Goal: Communication & Community: Share content

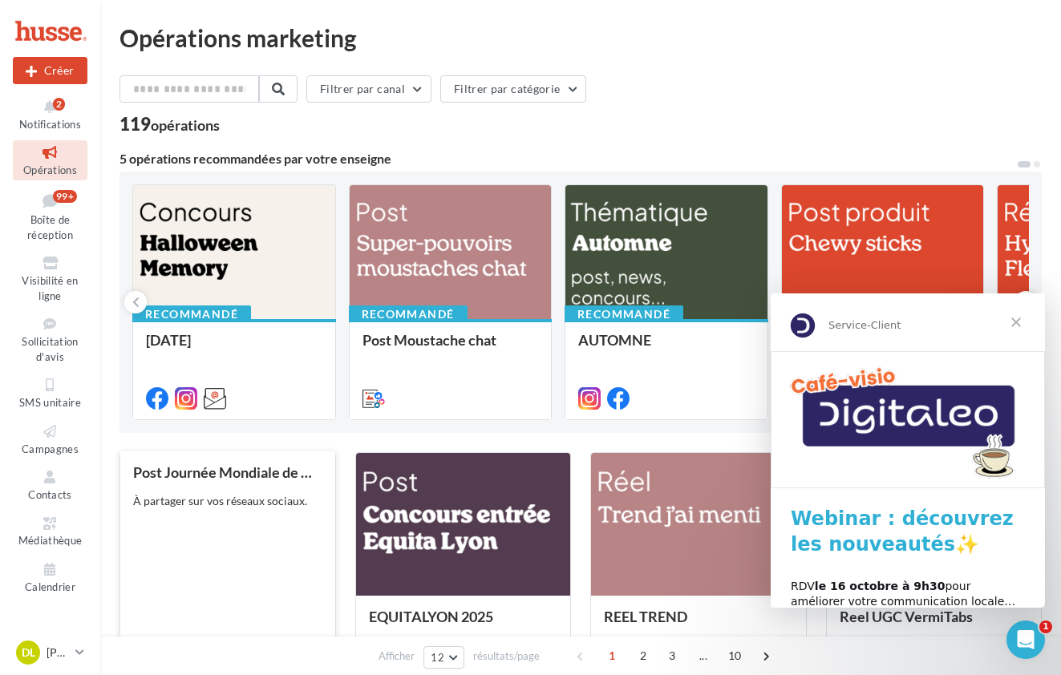
click at [215, 508] on div "À partager sur vos réseaux sociaux." at bounding box center [227, 501] width 189 height 16
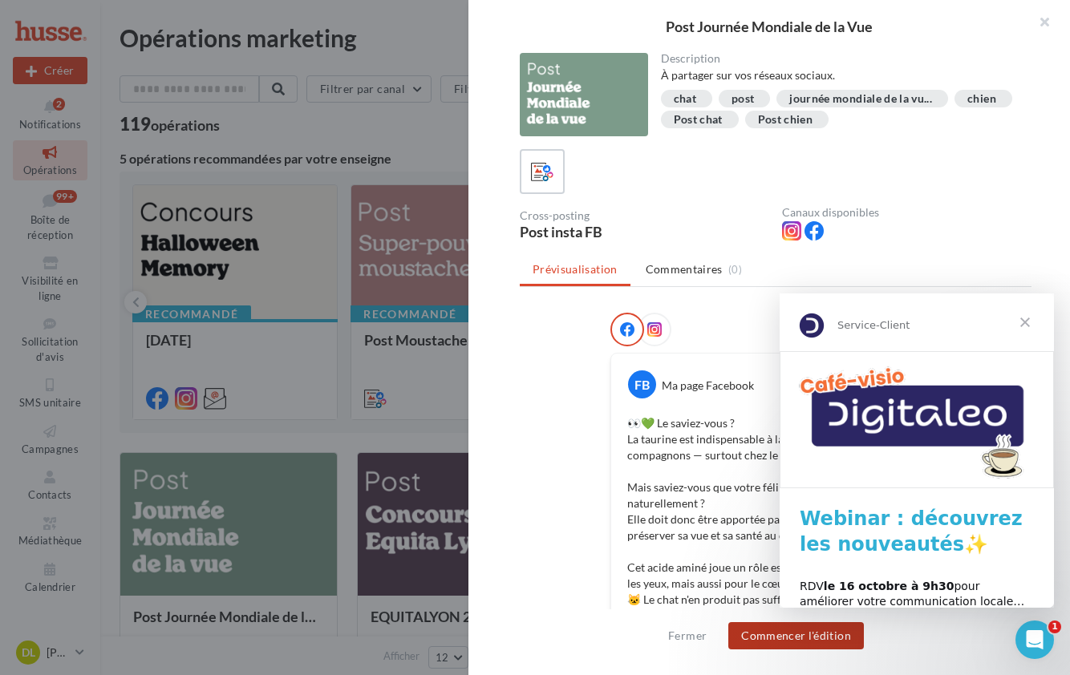
click at [808, 634] on button "Commencer l'édition" at bounding box center [796, 635] width 136 height 27
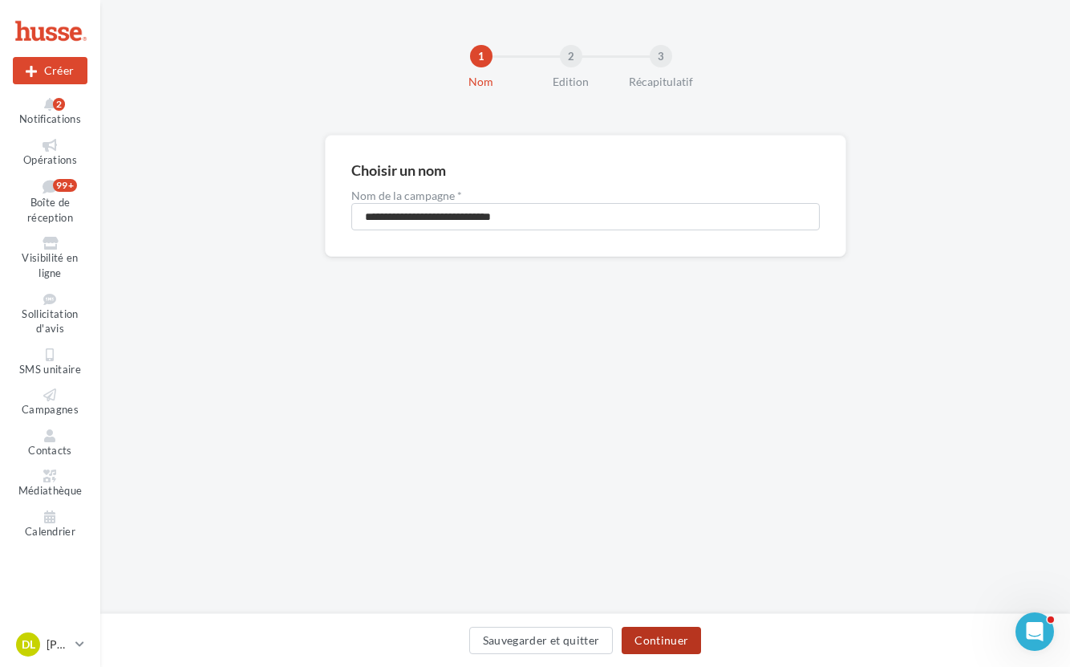
click at [667, 638] on button "Continuer" at bounding box center [661, 639] width 79 height 27
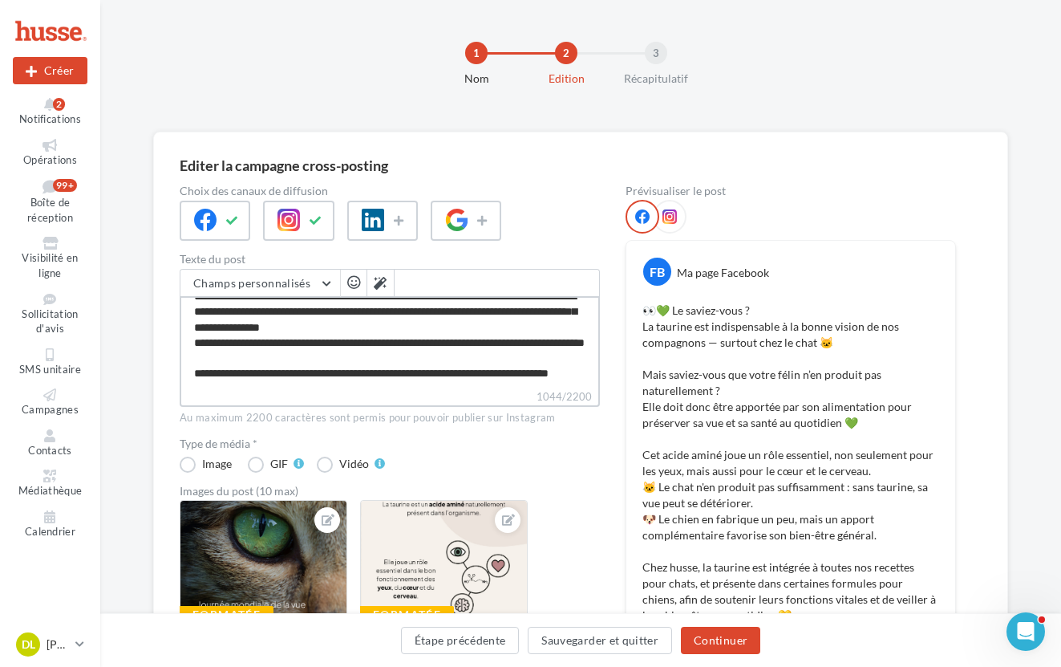
scroll to position [274, 0]
drag, startPoint x: 315, startPoint y: 339, endPoint x: 176, endPoint y: 322, distance: 140.7
type textarea "**********"
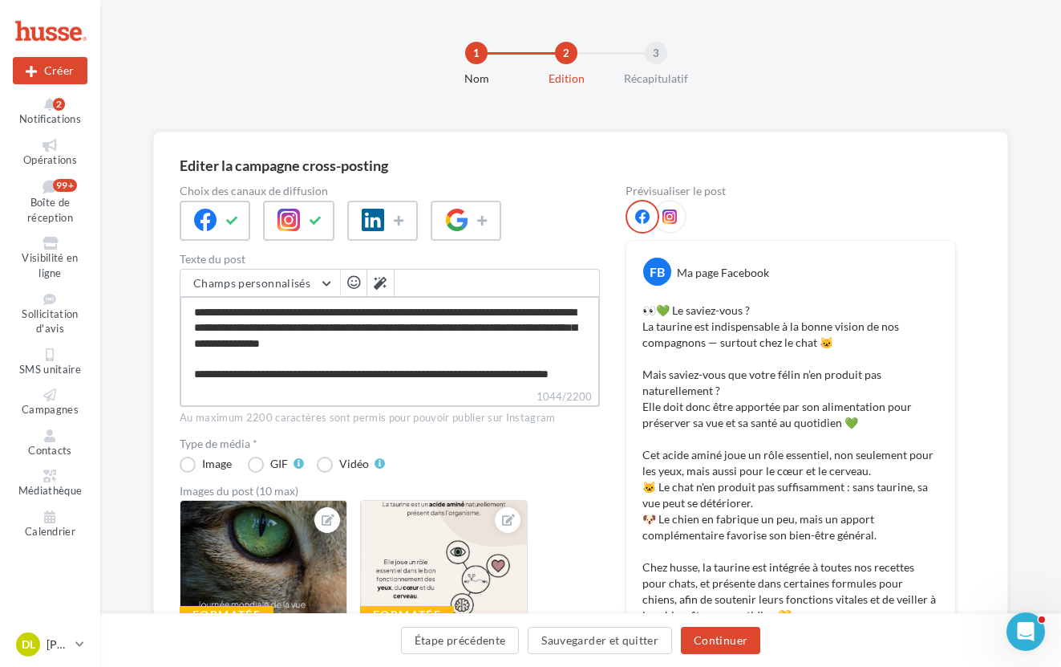
scroll to position [246, 0]
type textarea "**********"
click at [720, 639] on button "Continuer" at bounding box center [720, 639] width 79 height 27
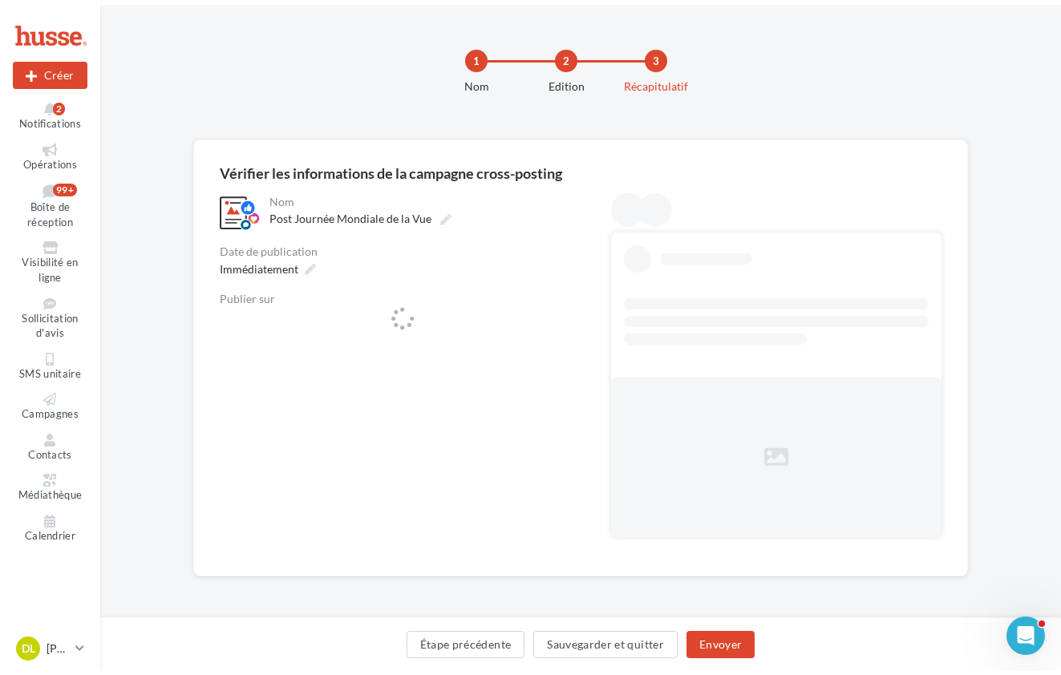
scroll to position [0, 0]
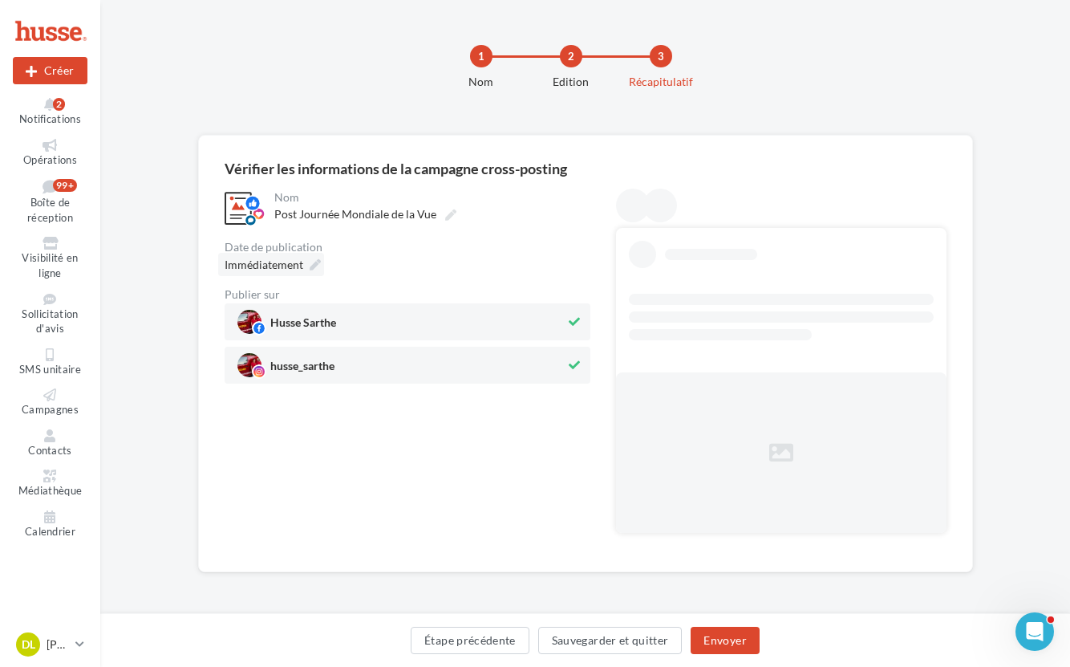
click at [313, 257] on div "Immédiatement" at bounding box center [271, 264] width 106 height 23
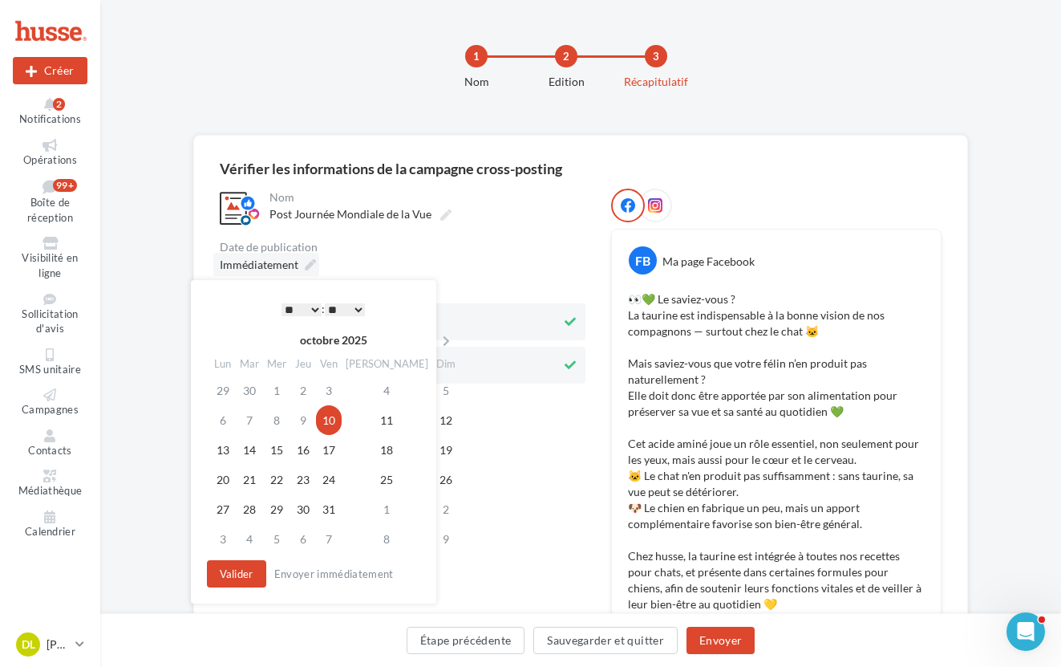
click at [306, 265] on icon at bounding box center [310, 264] width 11 height 11
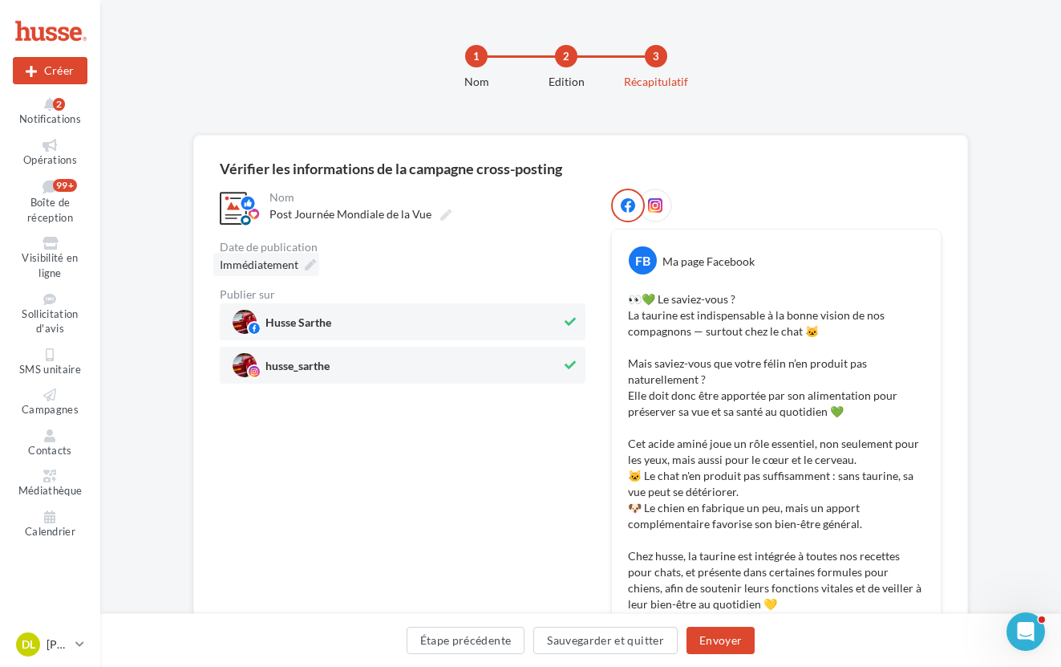
click at [306, 265] on icon at bounding box center [310, 264] width 11 height 11
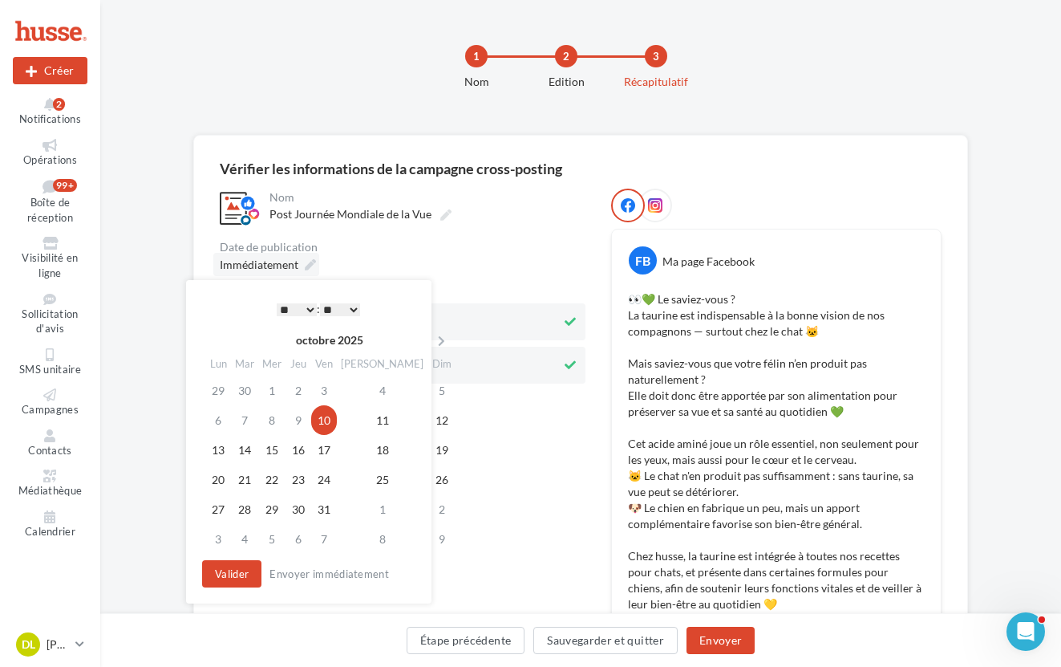
click at [306, 265] on icon at bounding box center [310, 264] width 11 height 11
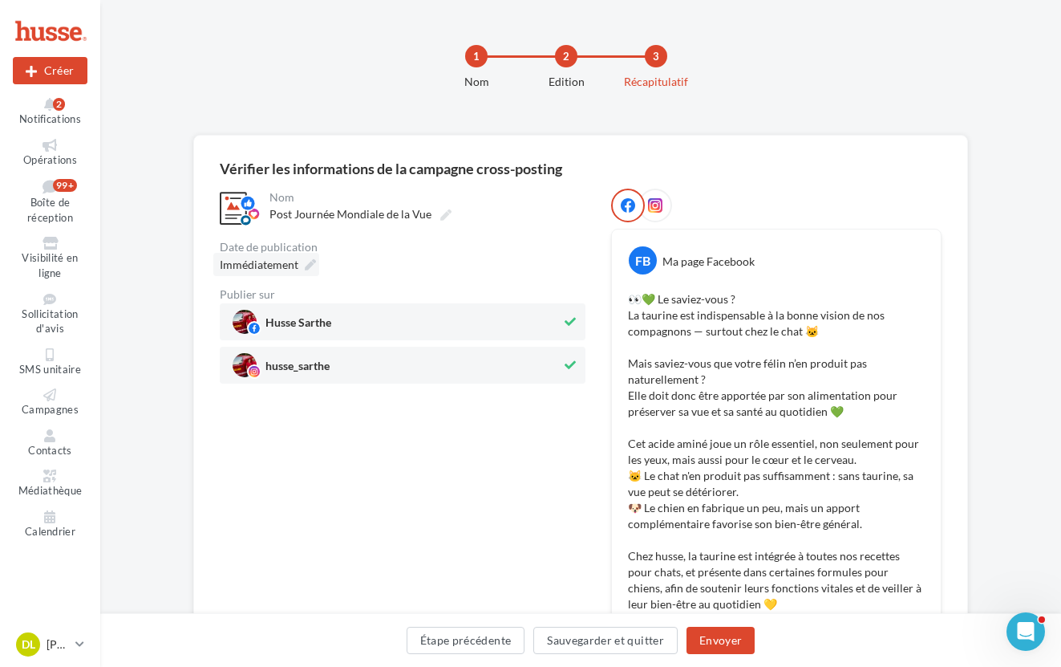
click at [306, 265] on icon at bounding box center [310, 264] width 11 height 11
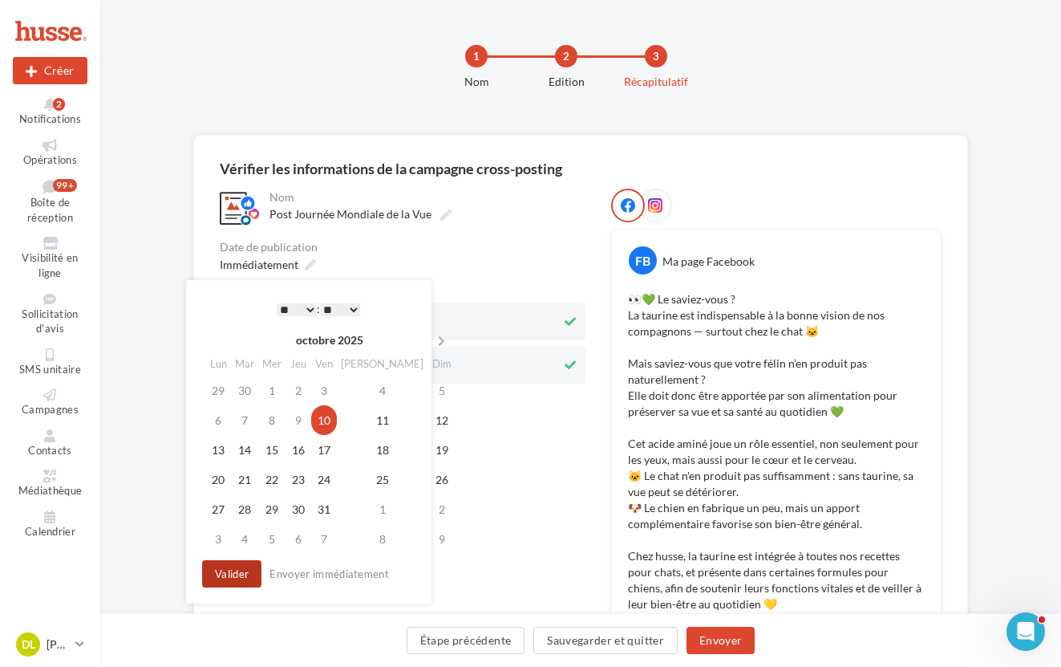
click at [235, 577] on button "Valider" at bounding box center [231, 573] width 59 height 27
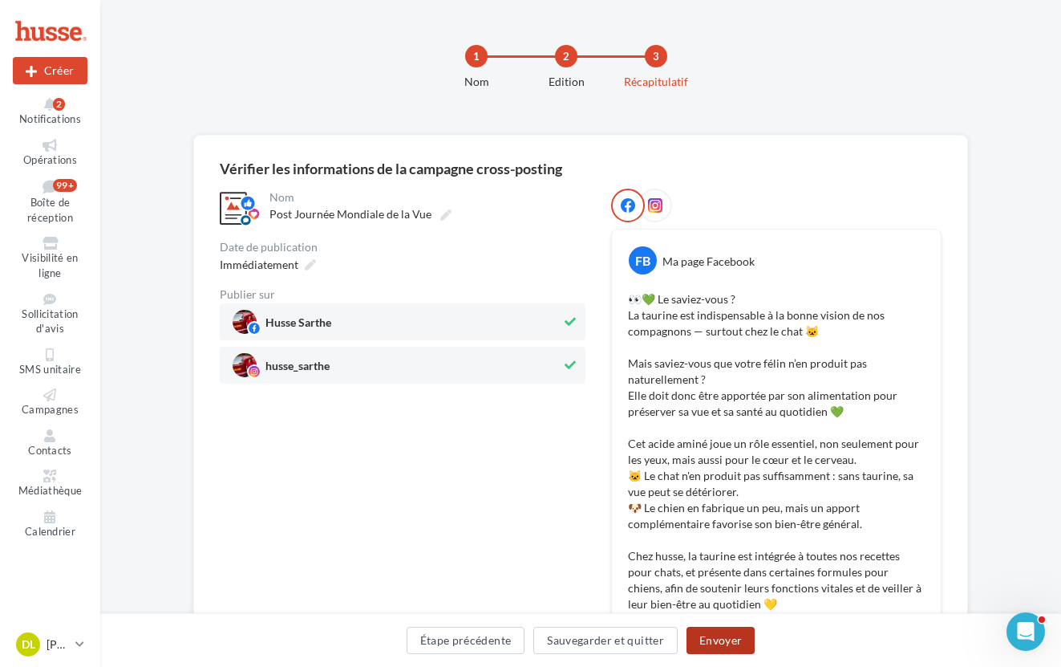
click at [739, 641] on button "Envoyer" at bounding box center [721, 639] width 68 height 27
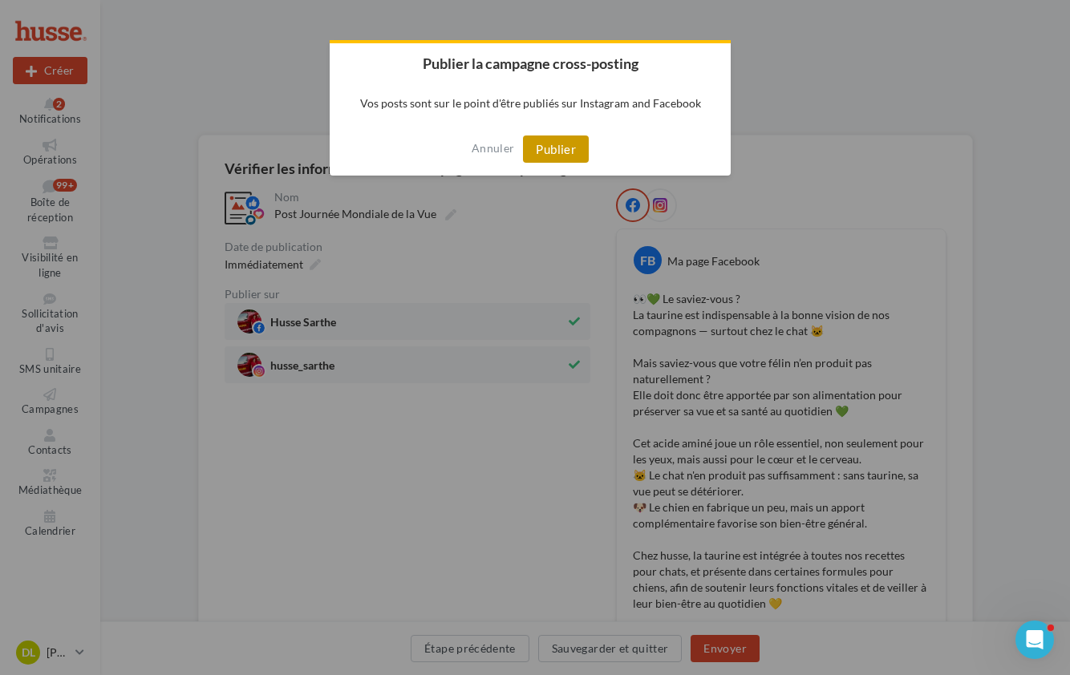
click at [563, 148] on button "Publier" at bounding box center [556, 149] width 66 height 27
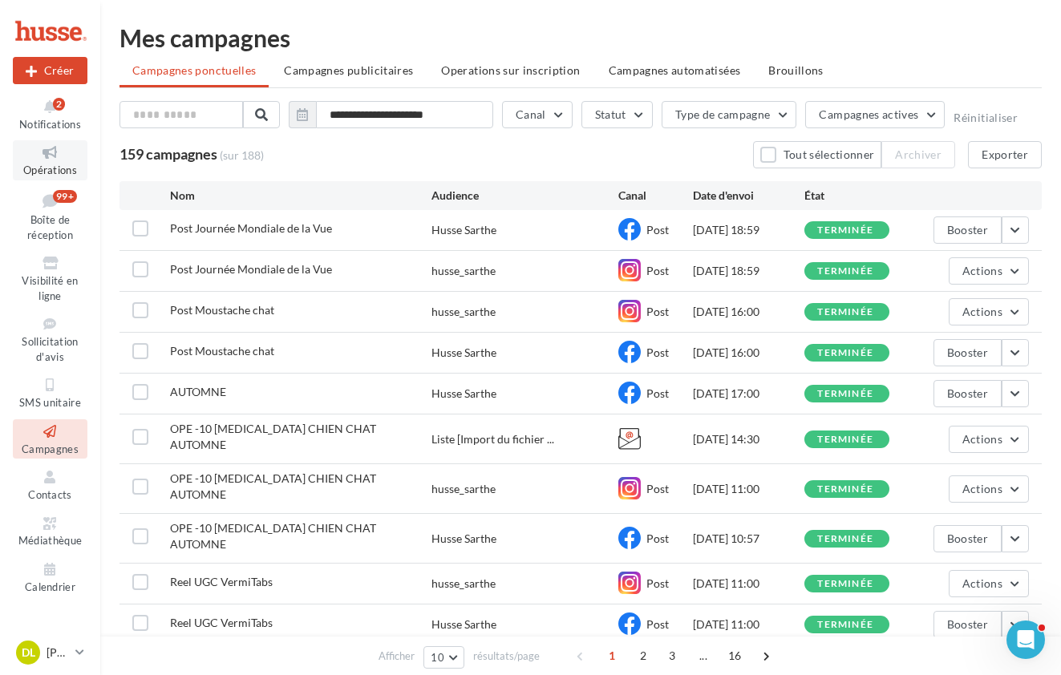
click at [56, 155] on icon at bounding box center [50, 153] width 65 height 18
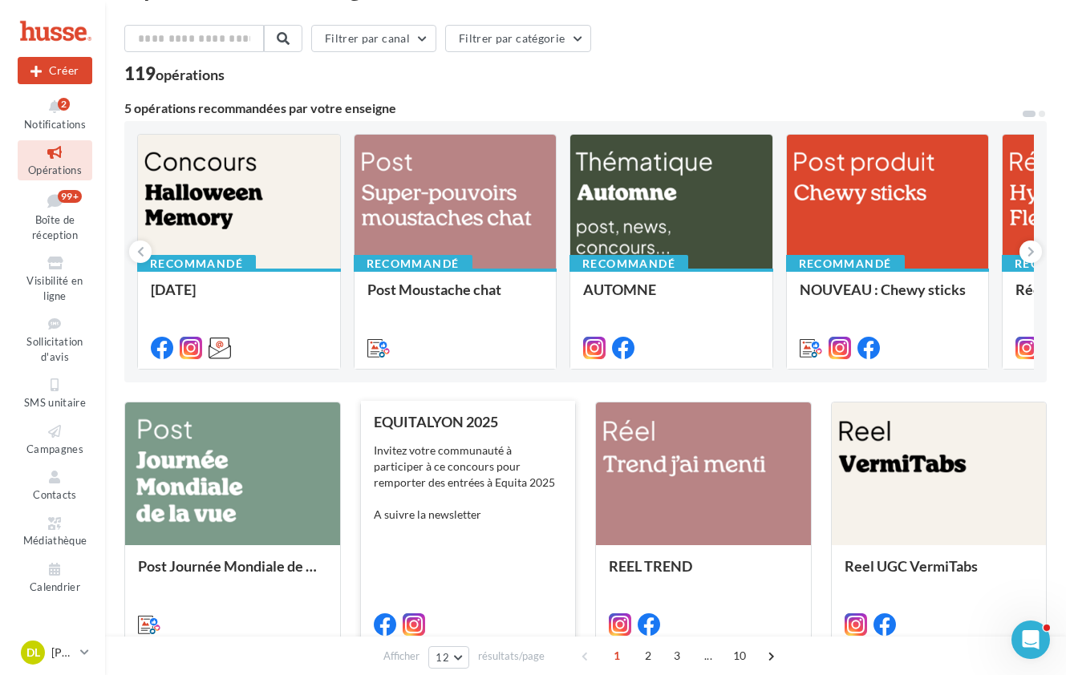
scroll to position [75, 0]
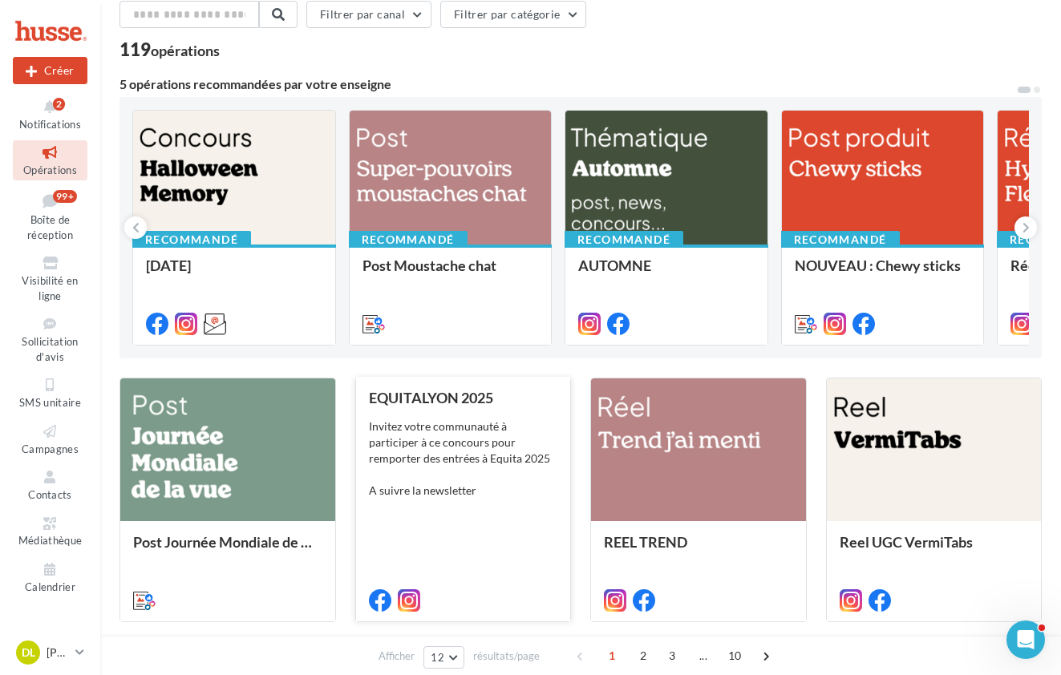
click at [501, 475] on div "Invitez votre communauté à participer à ce concours pour remporter des entrées …" at bounding box center [463, 459] width 189 height 80
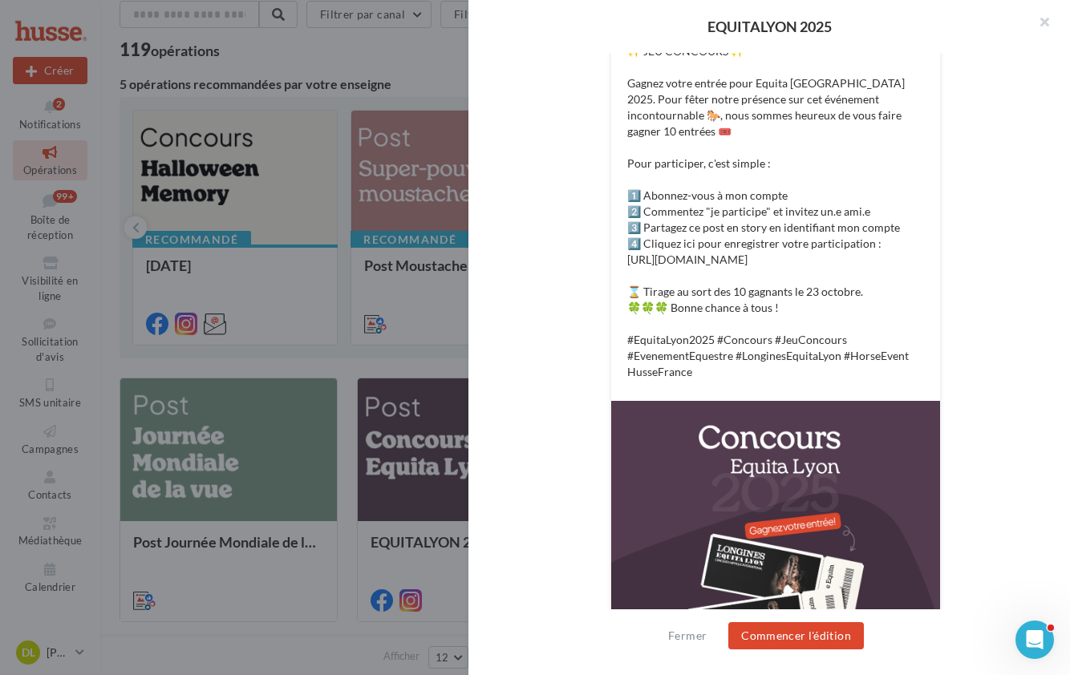
scroll to position [455, 0]
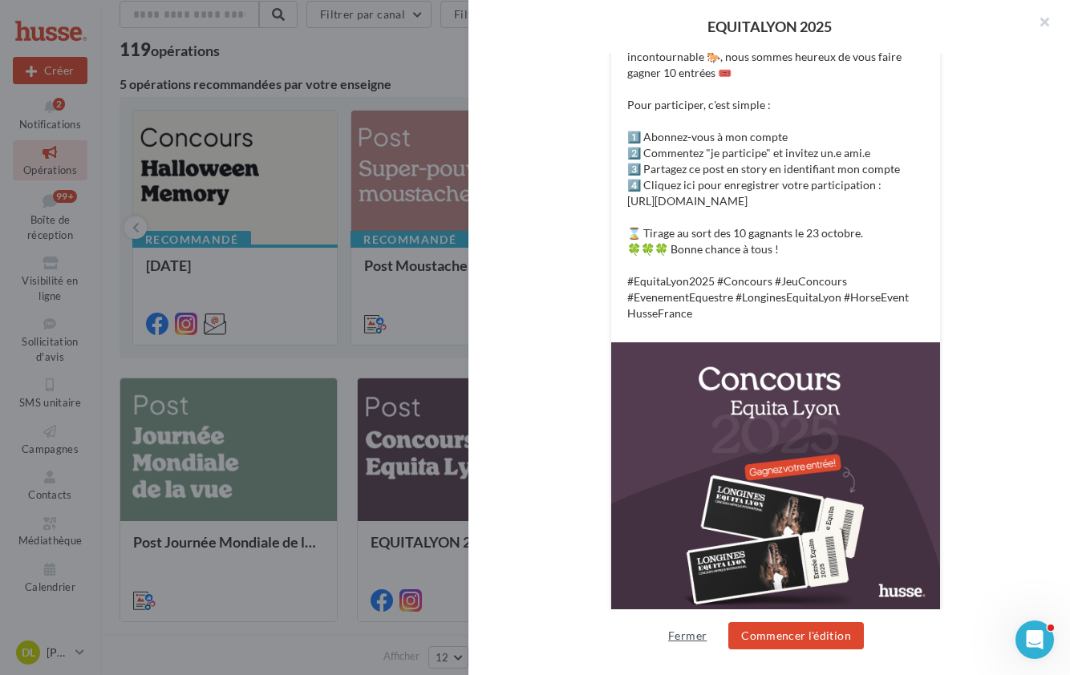
click at [686, 635] on button "Fermer" at bounding box center [687, 635] width 51 height 19
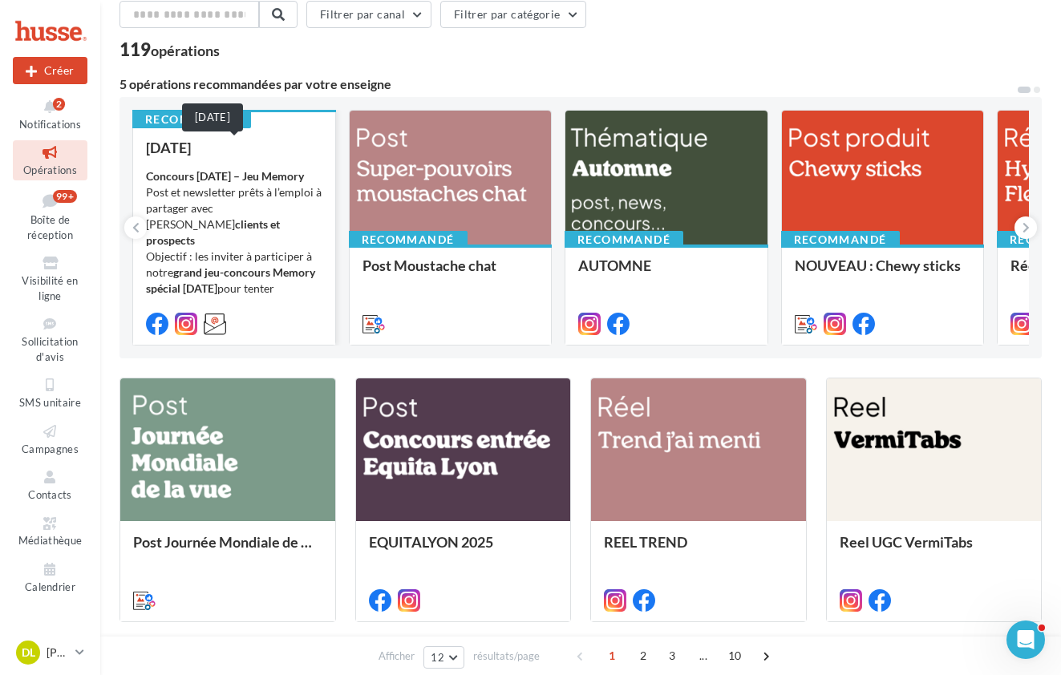
click at [218, 152] on div "Halloween 2025" at bounding box center [234, 148] width 176 height 16
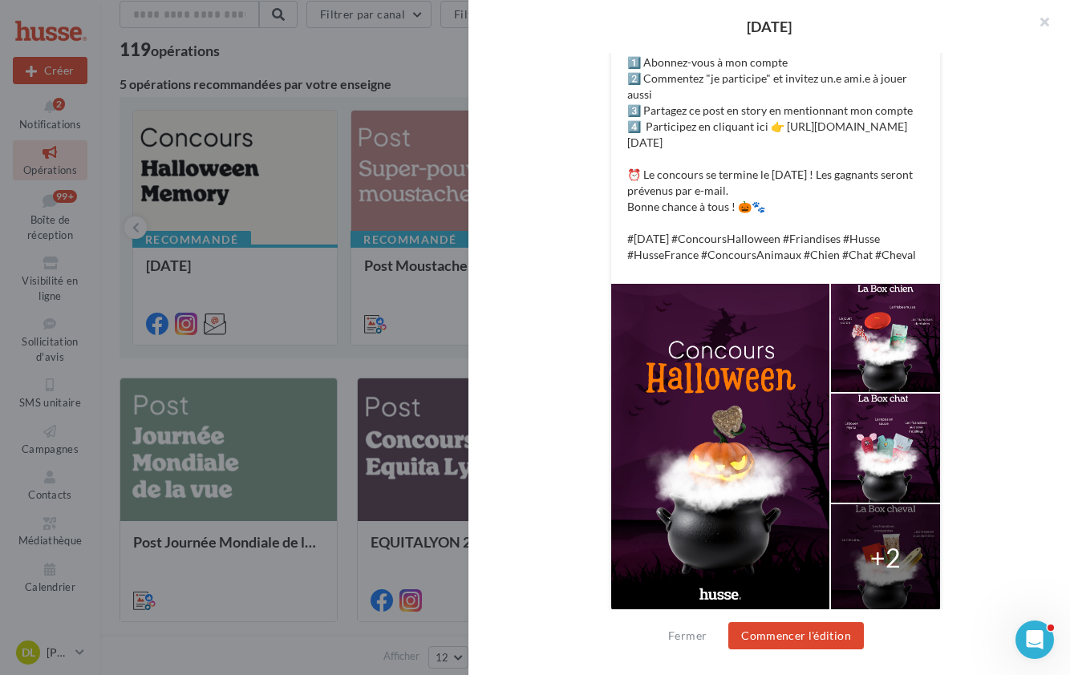
scroll to position [652, 0]
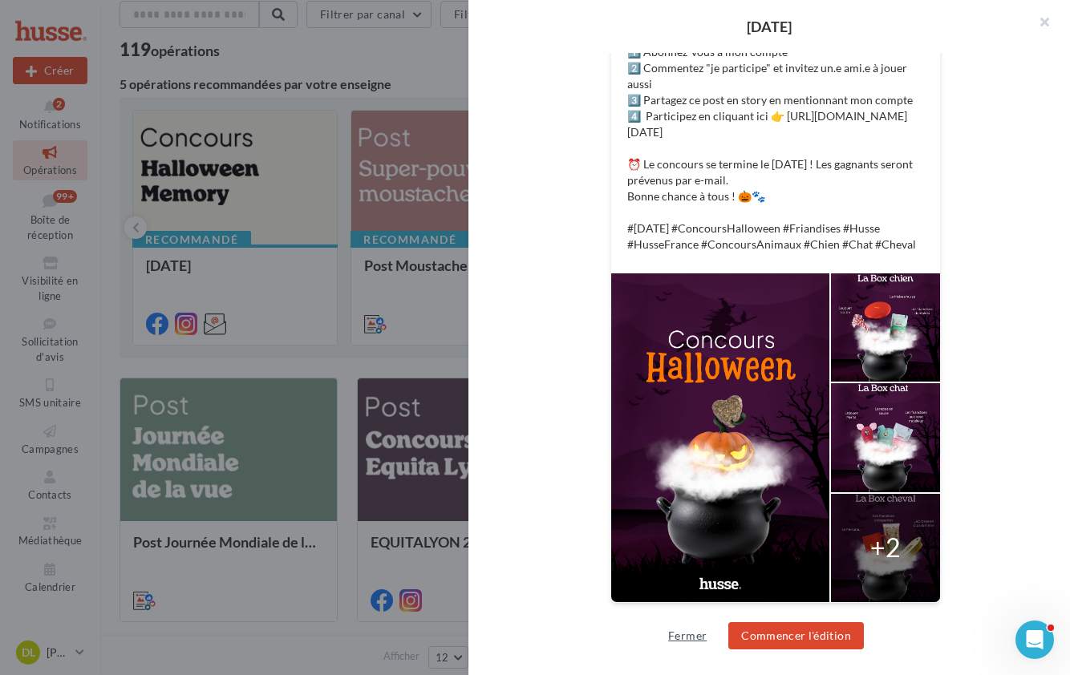
click at [687, 637] on button "Fermer" at bounding box center [687, 635] width 51 height 19
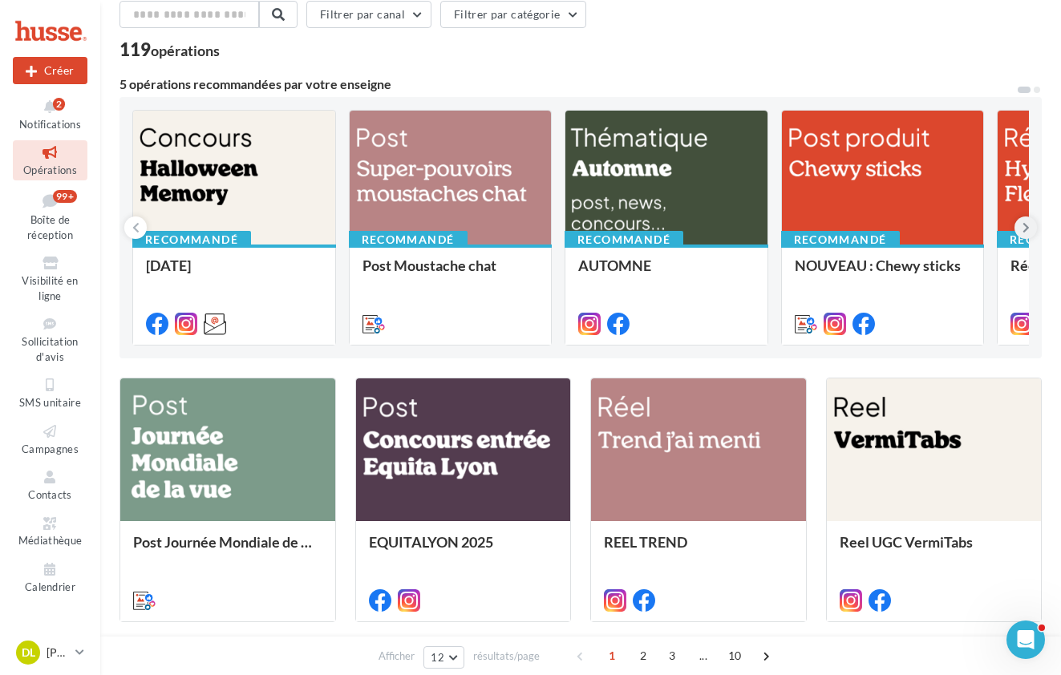
click at [1026, 225] on icon at bounding box center [1026, 228] width 7 height 16
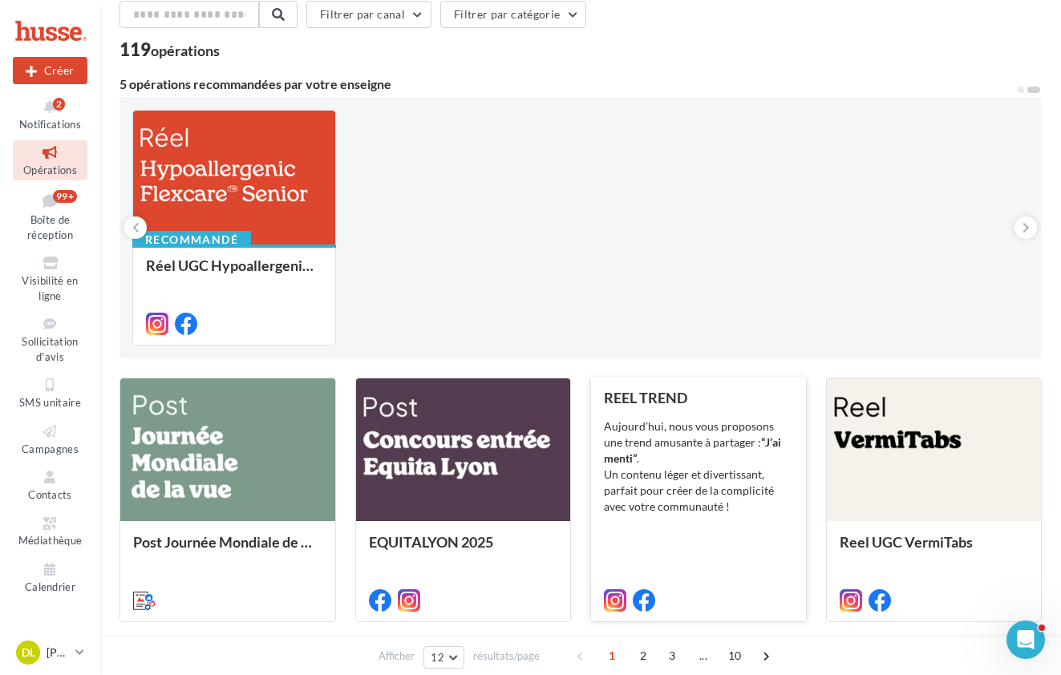
click at [727, 407] on div "REEL TREND Aujourd’hui, nous vous proposons une trend amusante à partager : “J’…" at bounding box center [698, 498] width 189 height 217
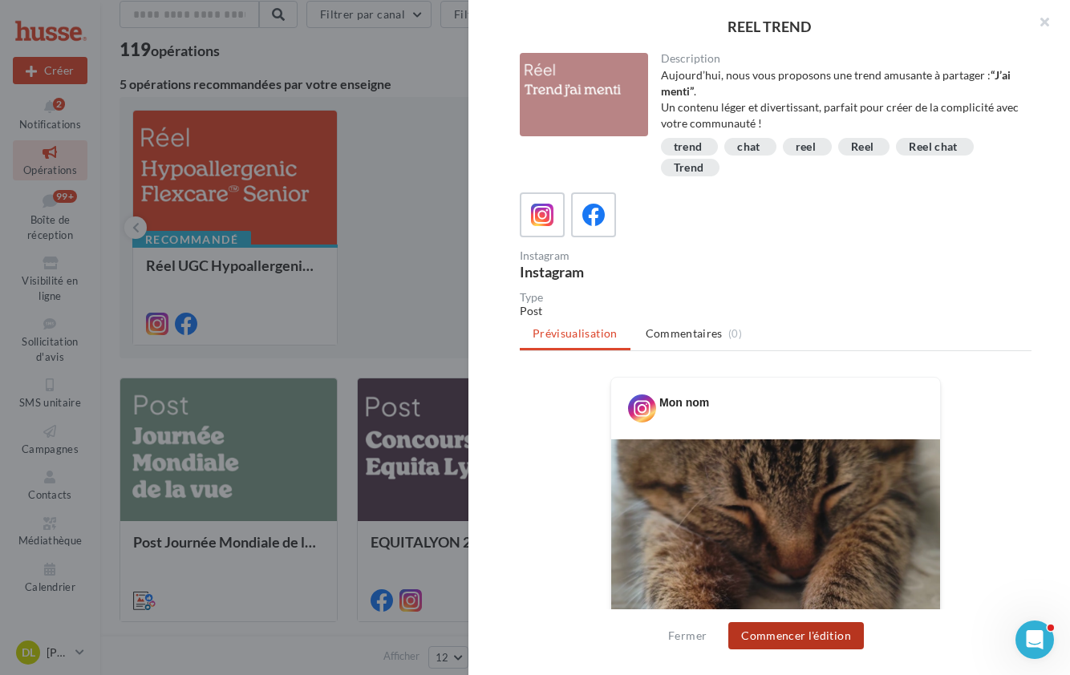
click at [796, 635] on button "Commencer l'édition" at bounding box center [796, 635] width 136 height 27
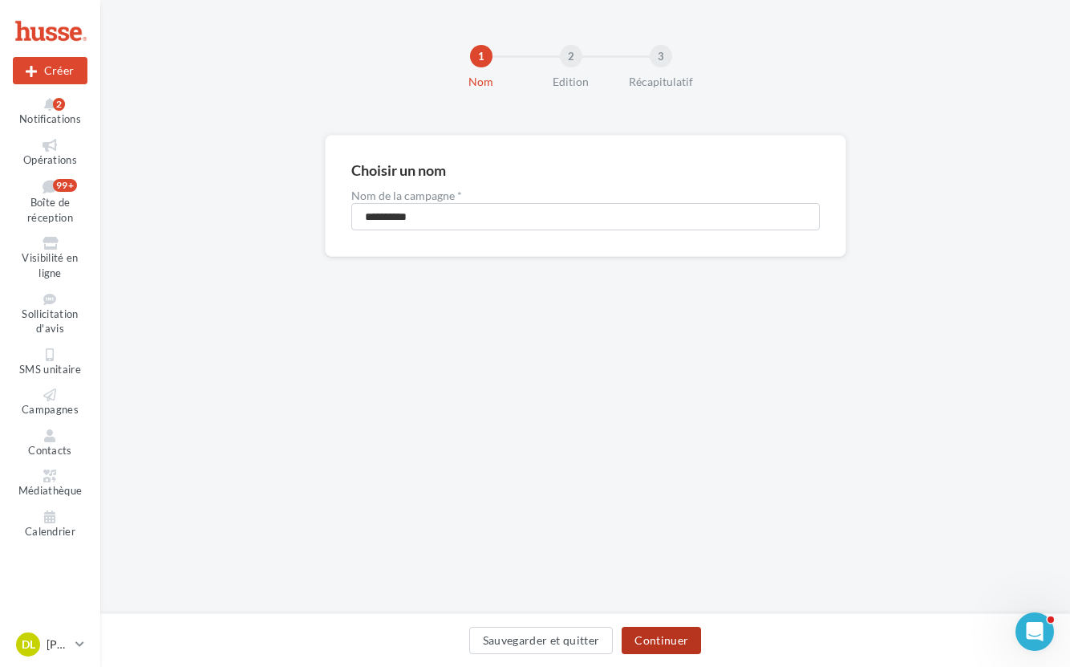
click at [675, 637] on button "Continuer" at bounding box center [661, 639] width 79 height 27
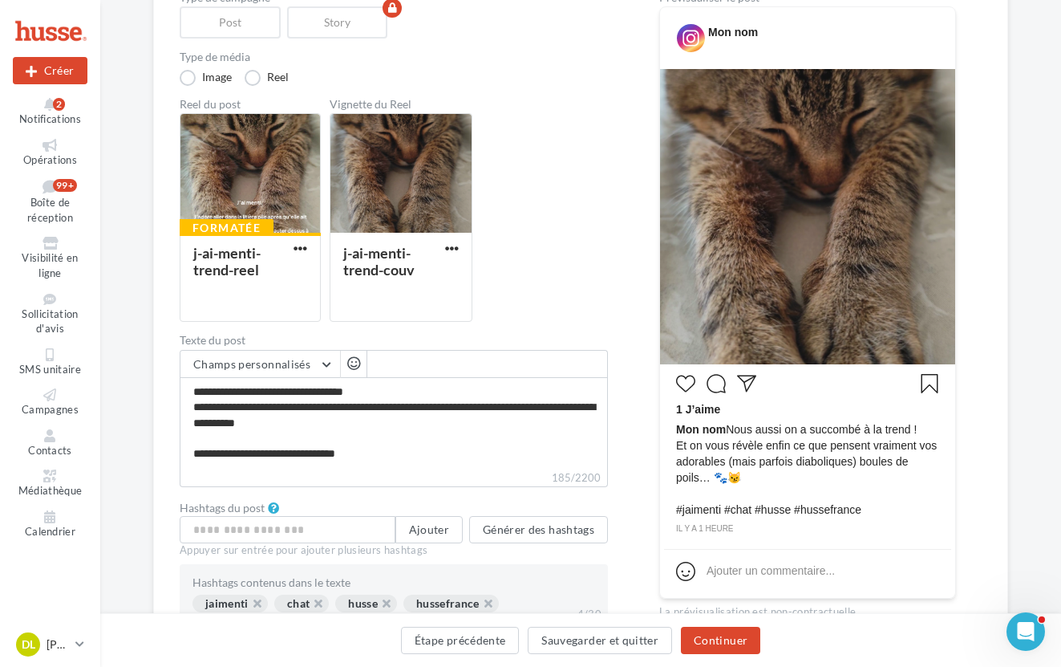
scroll to position [211, 0]
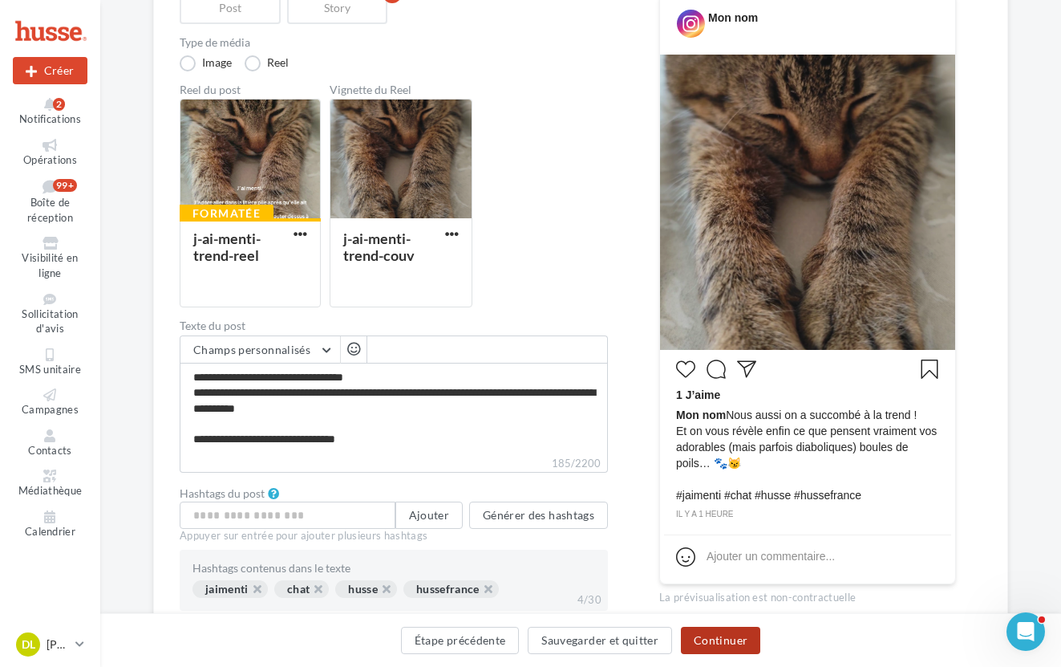
click at [731, 640] on button "Continuer" at bounding box center [720, 639] width 79 height 27
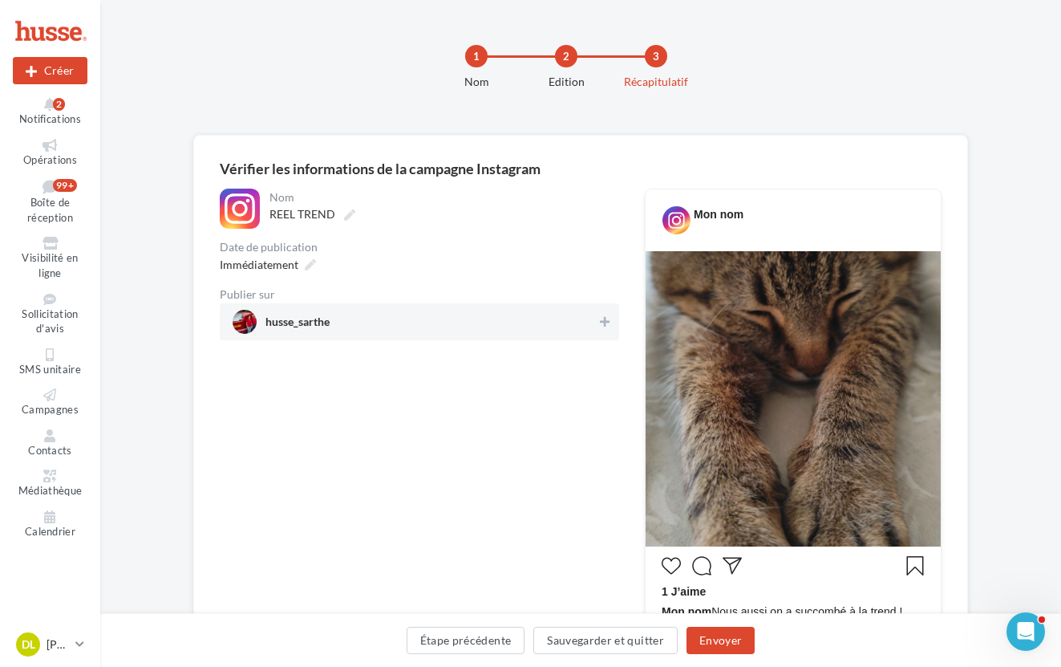
click at [394, 330] on span "husse_sarthe" at bounding box center [415, 322] width 364 height 24
click at [261, 265] on span "Immédiatement" at bounding box center [259, 264] width 79 height 14
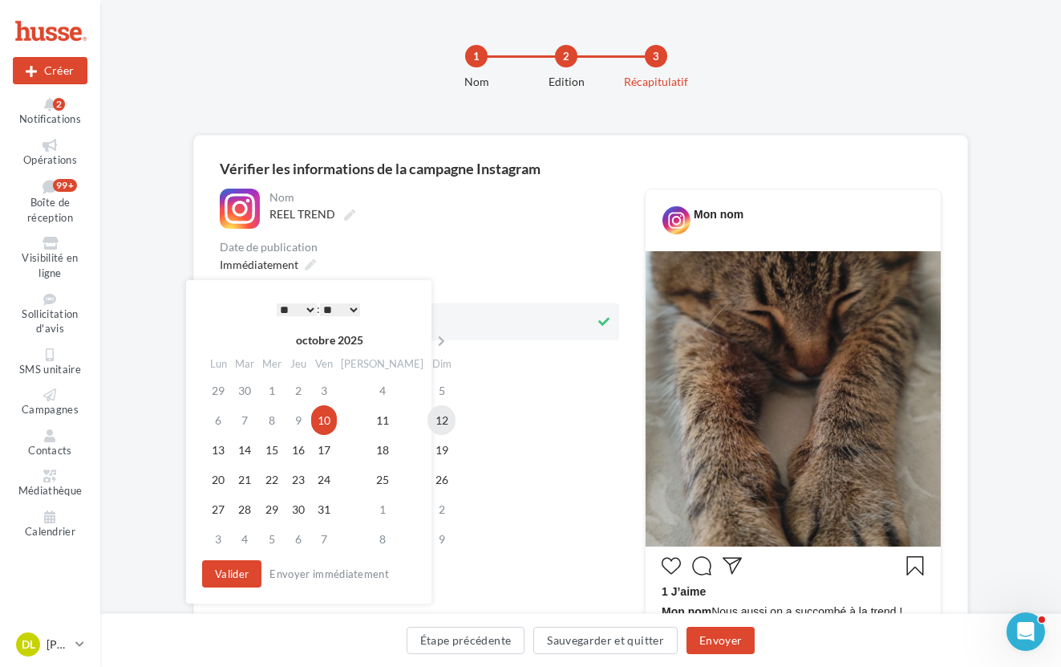
click at [428, 423] on td "12" at bounding box center [442, 420] width 28 height 30
click at [286, 310] on select "* * * * * * * * * * ** ** ** ** ** ** ** ** ** ** ** ** ** **" at bounding box center [297, 309] width 40 height 13
click at [216, 449] on td "13" at bounding box center [218, 450] width 26 height 30
click at [286, 310] on select "* * * * * * * * * * ** ** ** ** ** ** ** ** ** ** ** ** ** **" at bounding box center [297, 309] width 40 height 13
click at [277, 303] on select "* * * * * * * * * * ** ** ** ** ** ** ** ** ** ** ** ** ** **" at bounding box center [297, 309] width 40 height 13
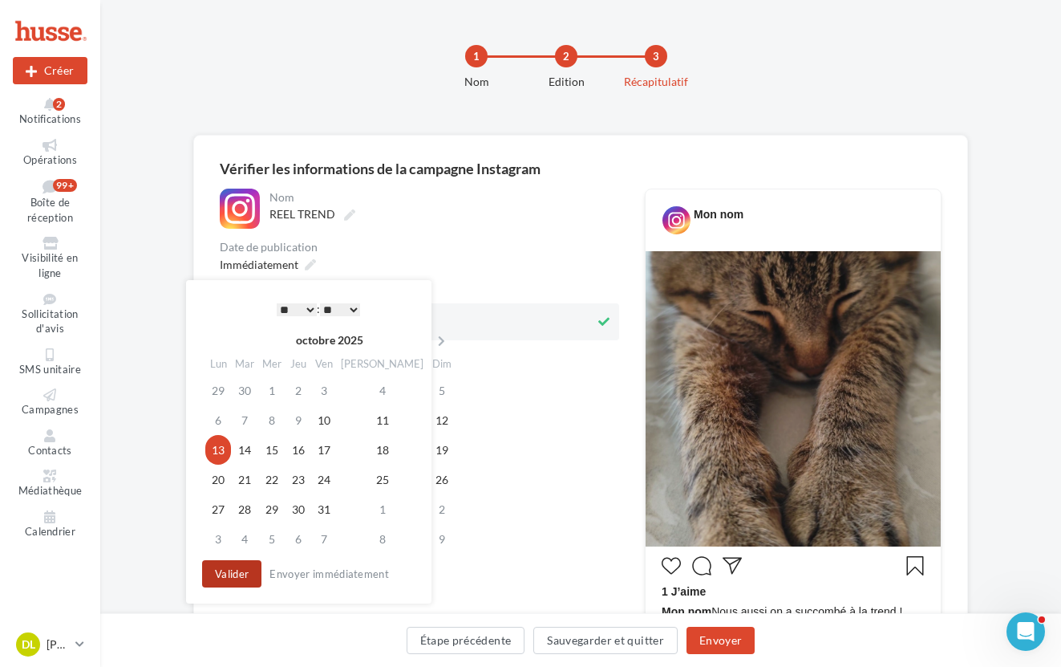
click at [229, 574] on button "Valider" at bounding box center [231, 573] width 59 height 27
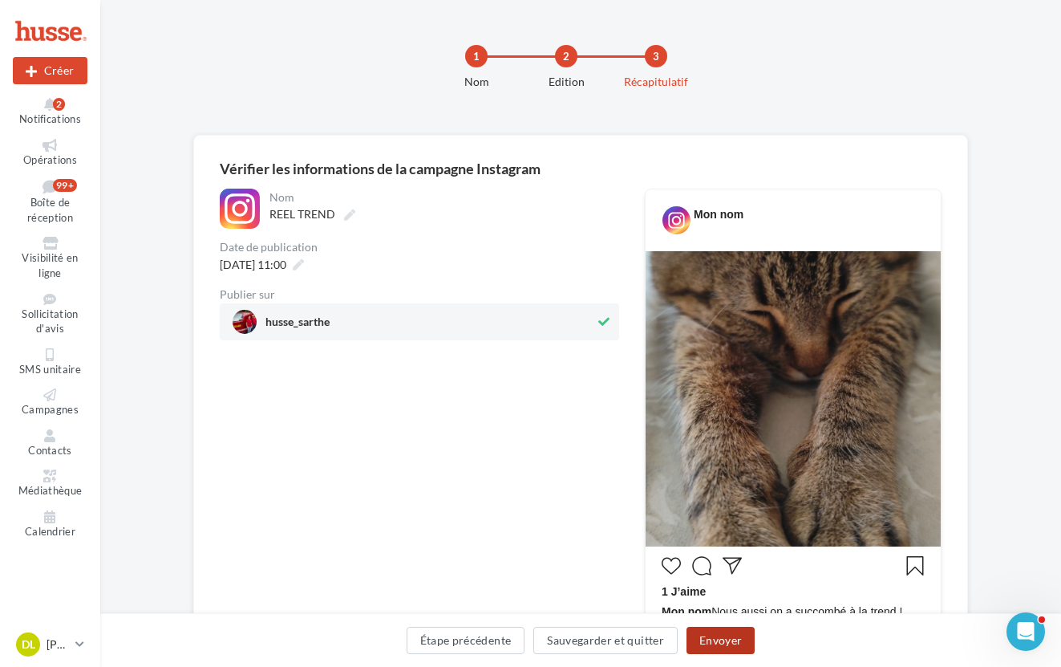
click at [731, 644] on button "Envoyer" at bounding box center [721, 639] width 68 height 27
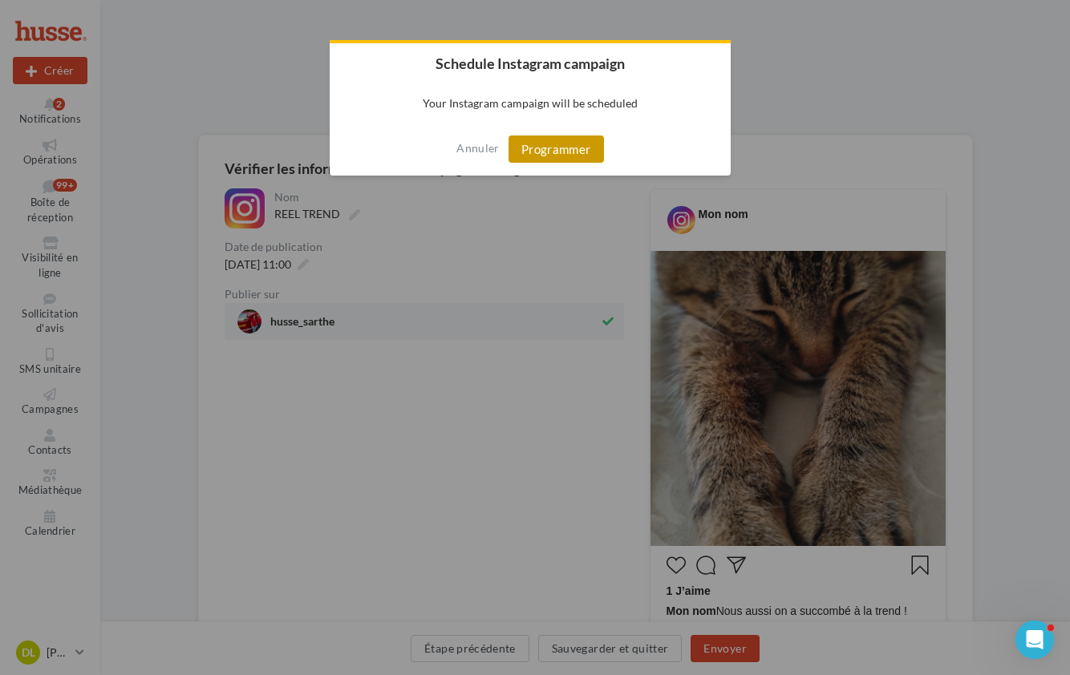
click at [553, 150] on button "Programmer" at bounding box center [556, 149] width 95 height 27
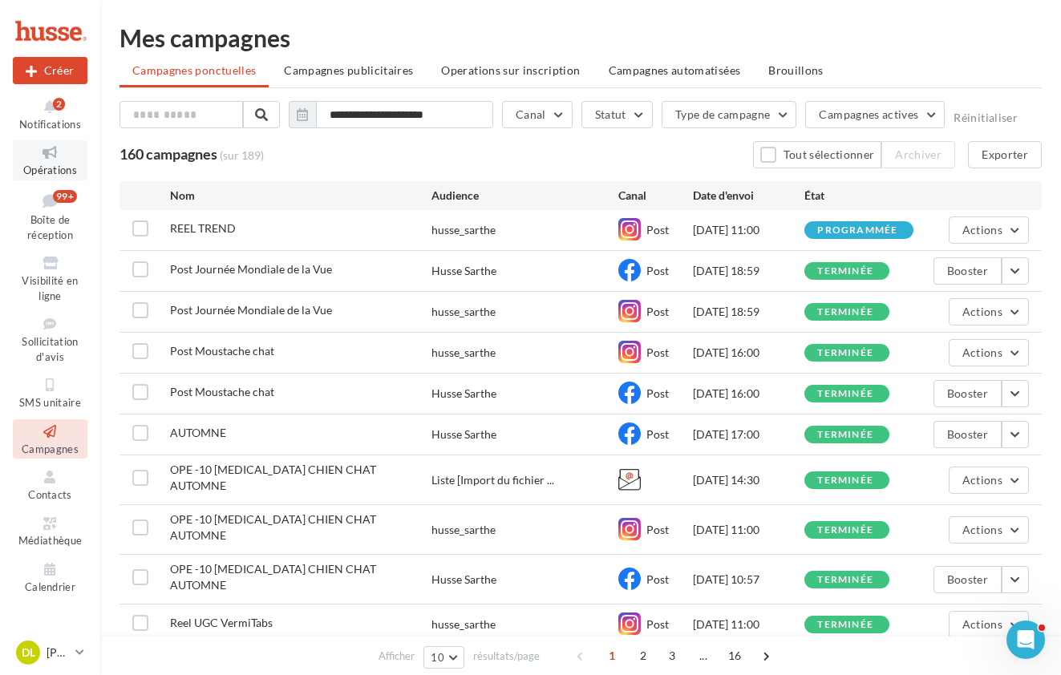
click at [41, 152] on icon at bounding box center [50, 153] width 65 height 18
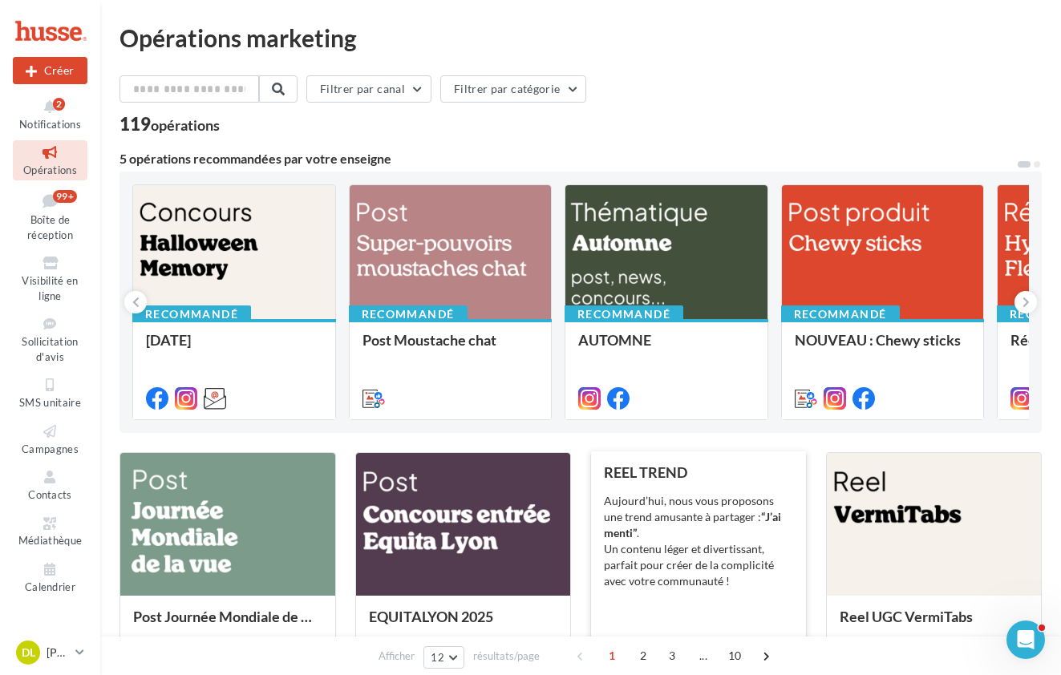
click at [700, 511] on div "Aujourd’hui, nous vous proposons une trend amusante à partager : “J’ai menti” .…" at bounding box center [698, 541] width 189 height 96
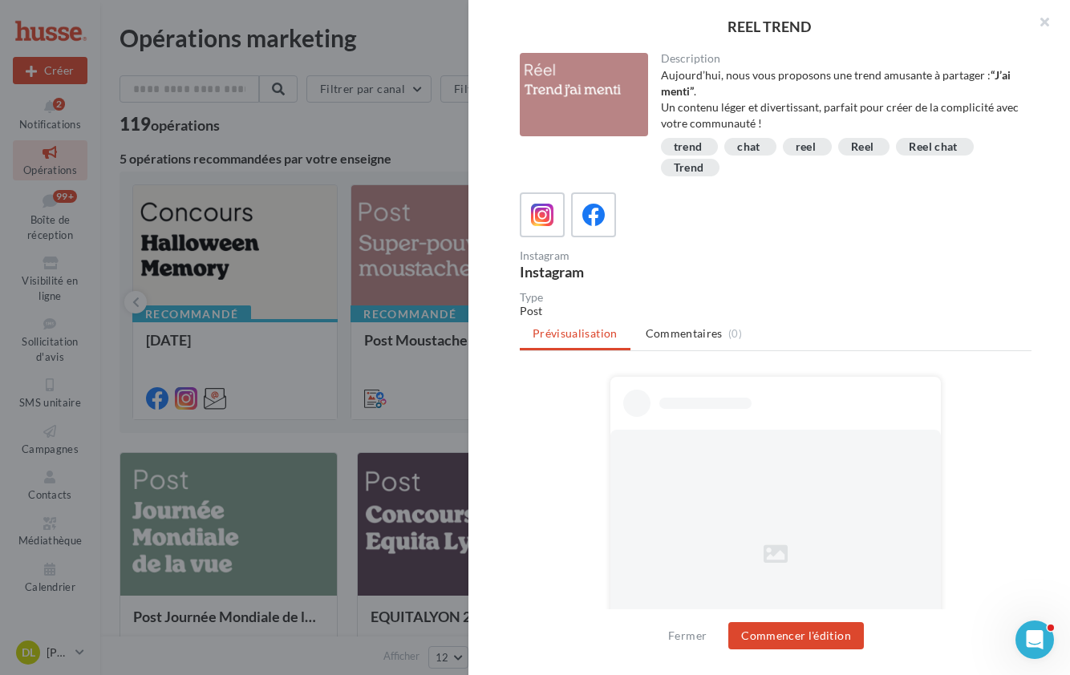
scroll to position [3, 0]
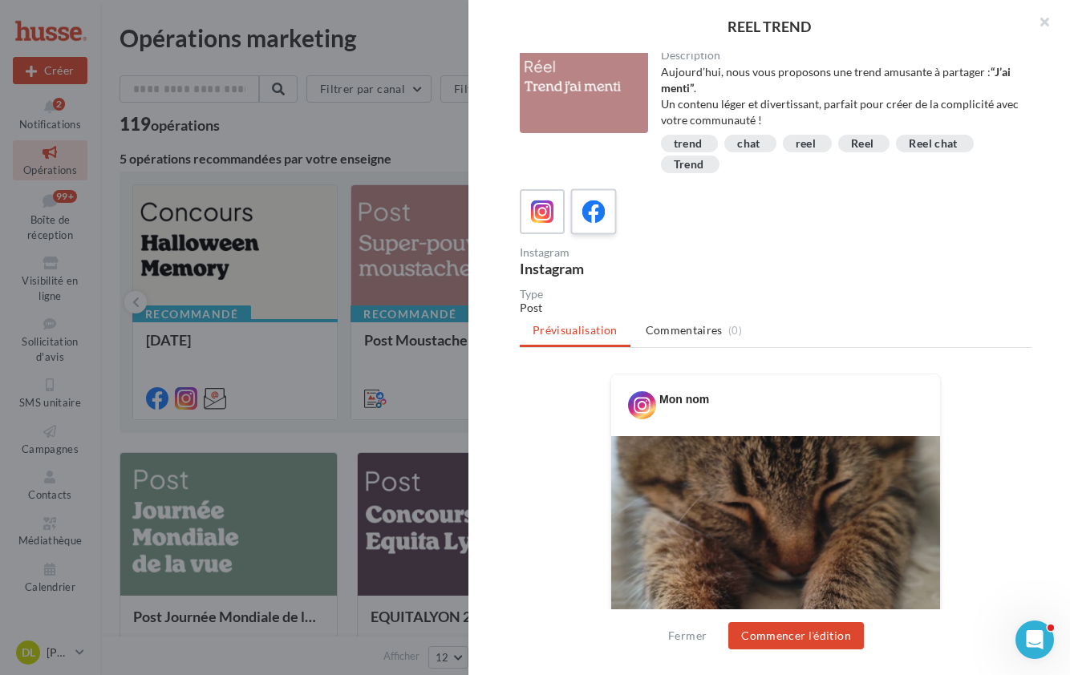
click at [598, 214] on icon at bounding box center [593, 212] width 23 height 23
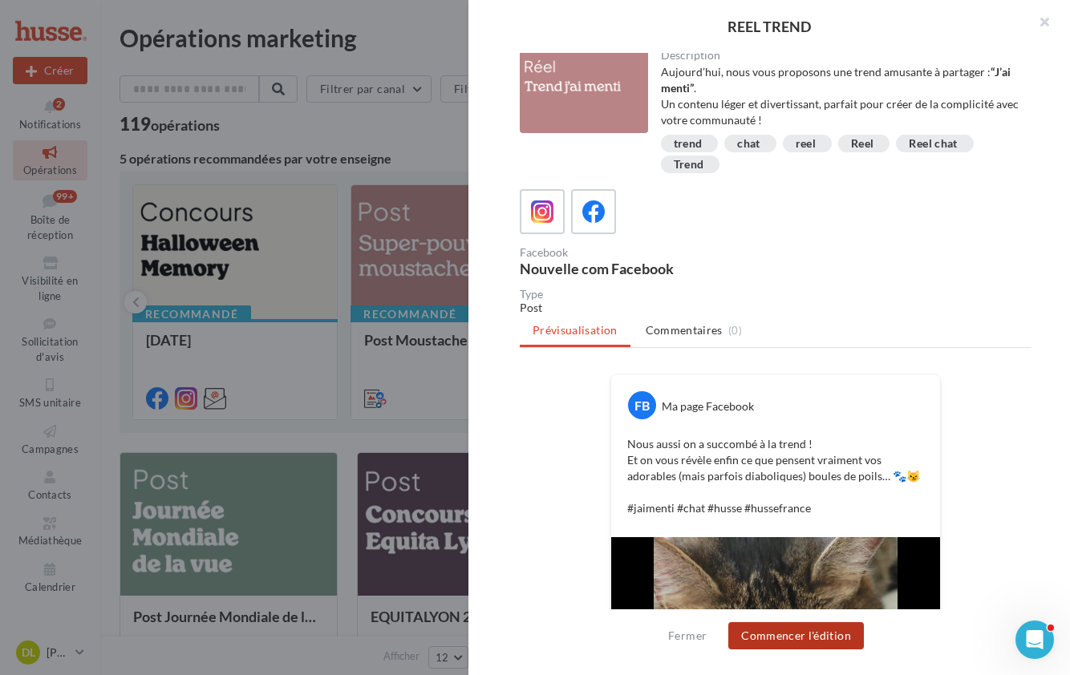
click at [816, 639] on button "Commencer l'édition" at bounding box center [796, 635] width 136 height 27
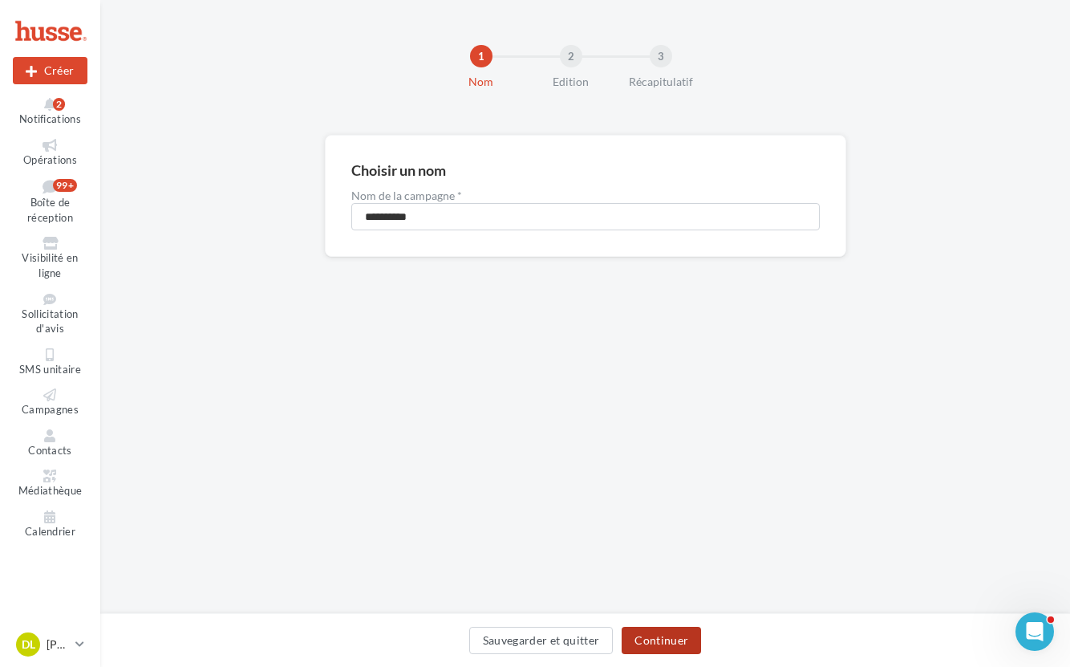
click at [651, 641] on button "Continuer" at bounding box center [661, 639] width 79 height 27
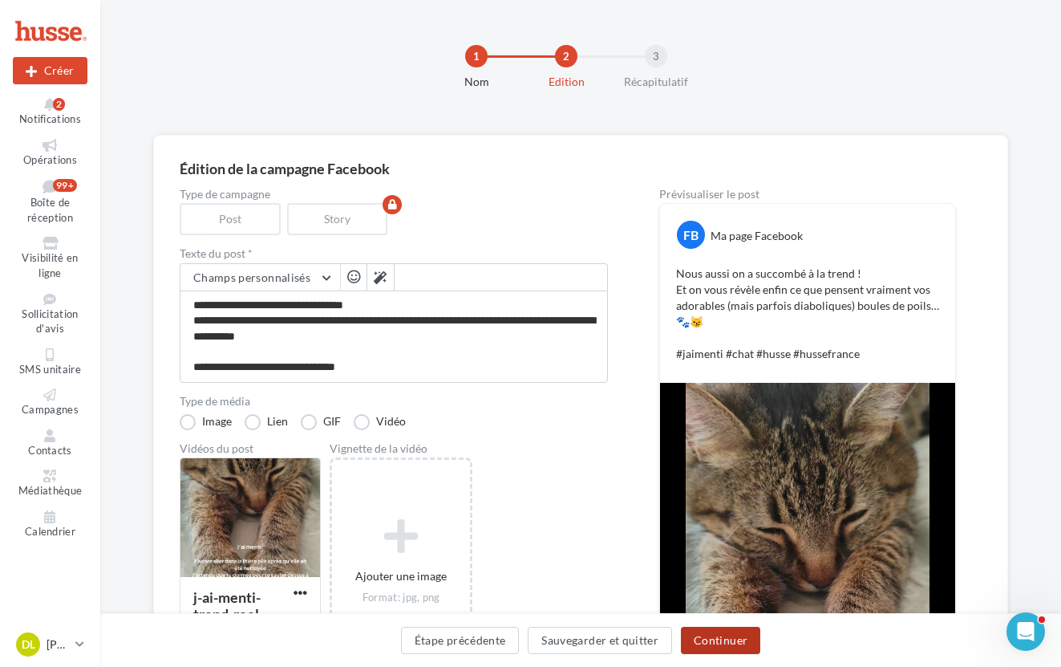
click at [725, 643] on button "Continuer" at bounding box center [720, 639] width 79 height 27
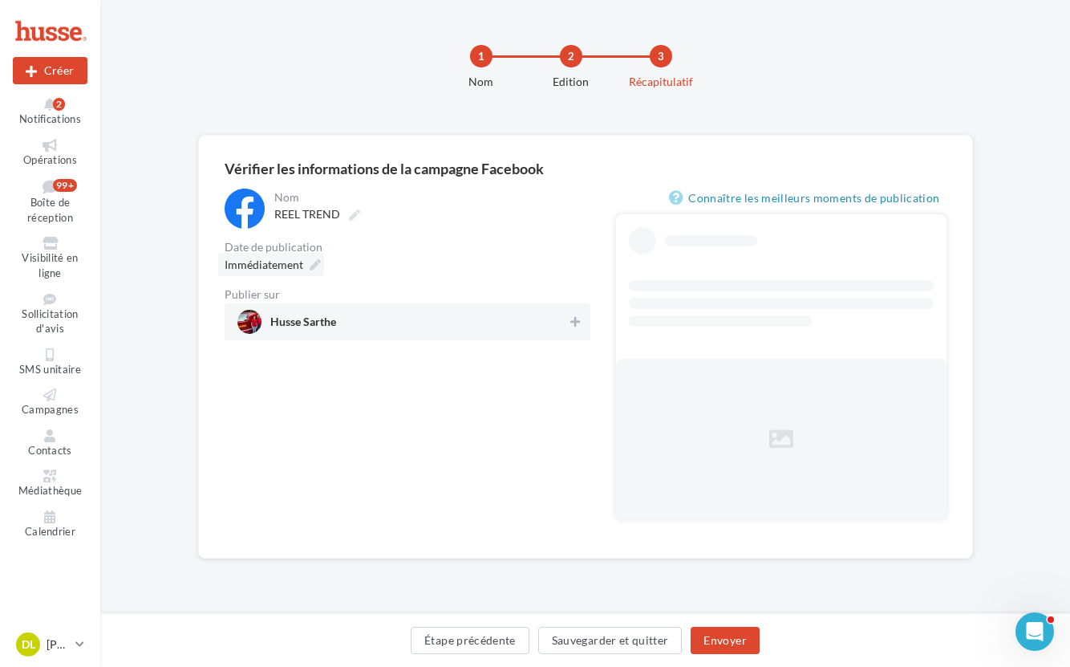
click at [279, 262] on span "Immédiatement" at bounding box center [264, 264] width 79 height 14
type input "**********"
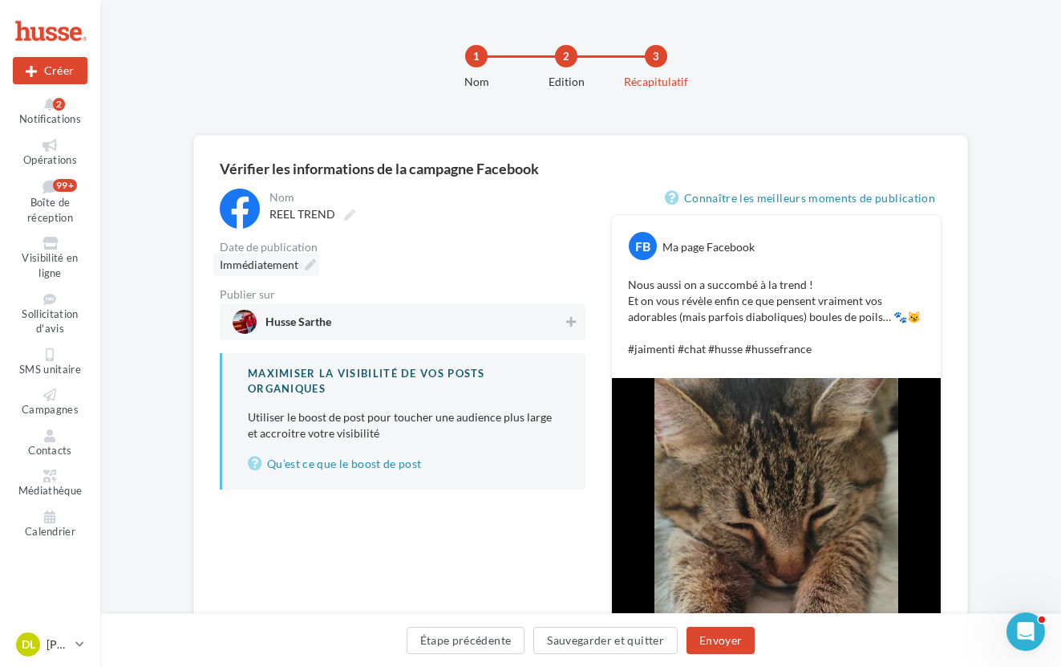
click at [262, 269] on span "Immédiatement" at bounding box center [259, 264] width 79 height 14
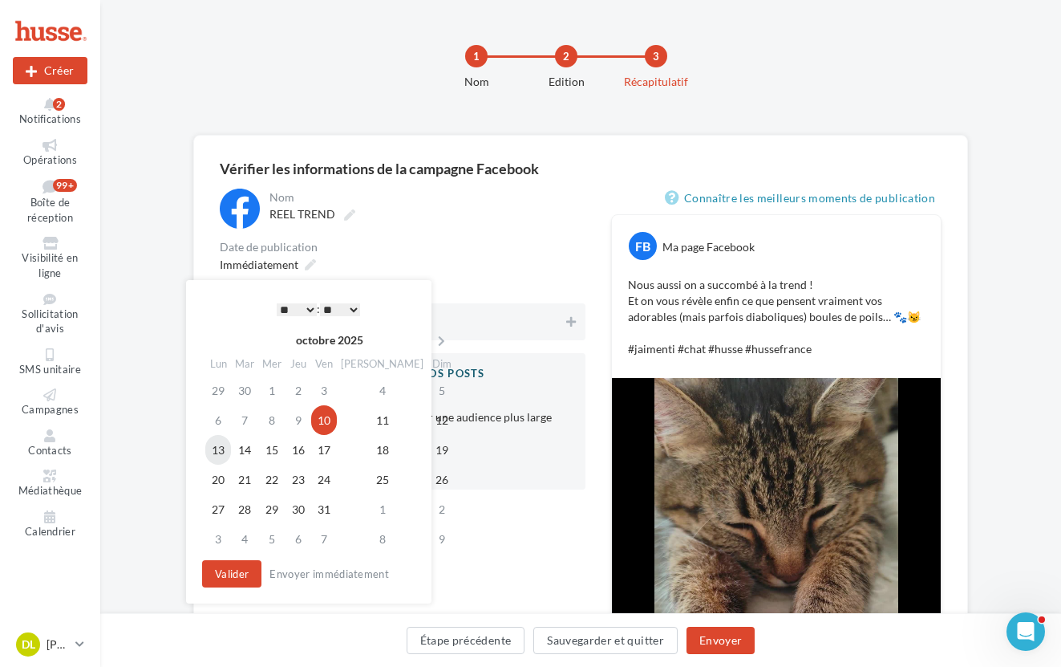
click at [221, 441] on td "13" at bounding box center [218, 450] width 26 height 30
click at [221, 578] on button "Valider" at bounding box center [231, 573] width 59 height 27
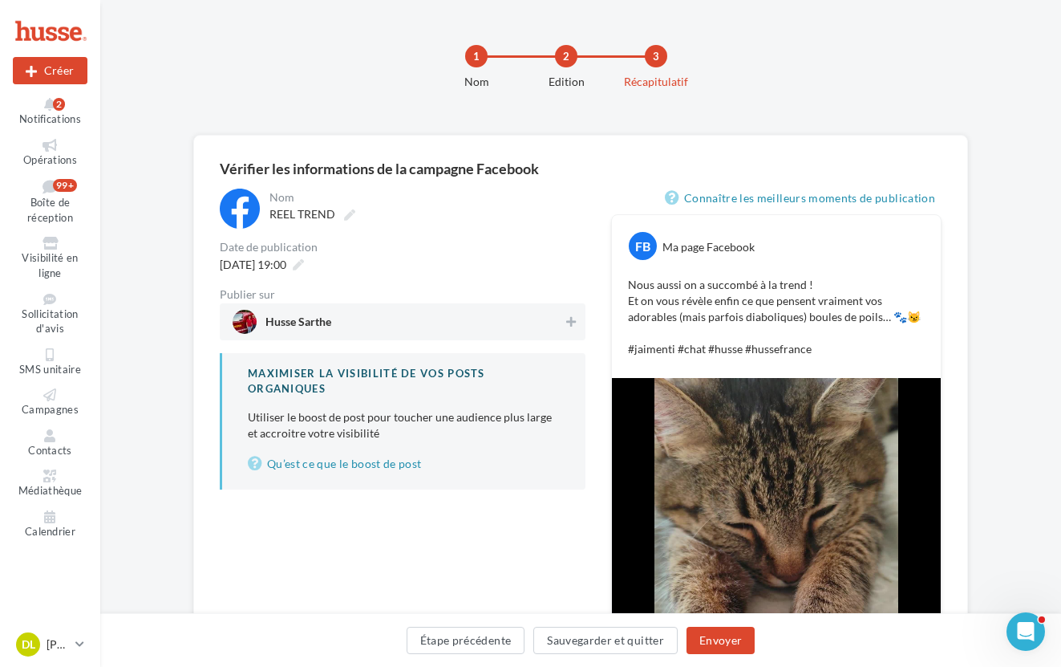
click at [344, 321] on span "Husse Sarthe" at bounding box center [398, 322] width 330 height 24
click at [307, 262] on div "[DATE] 19:00" at bounding box center [260, 264] width 94 height 23
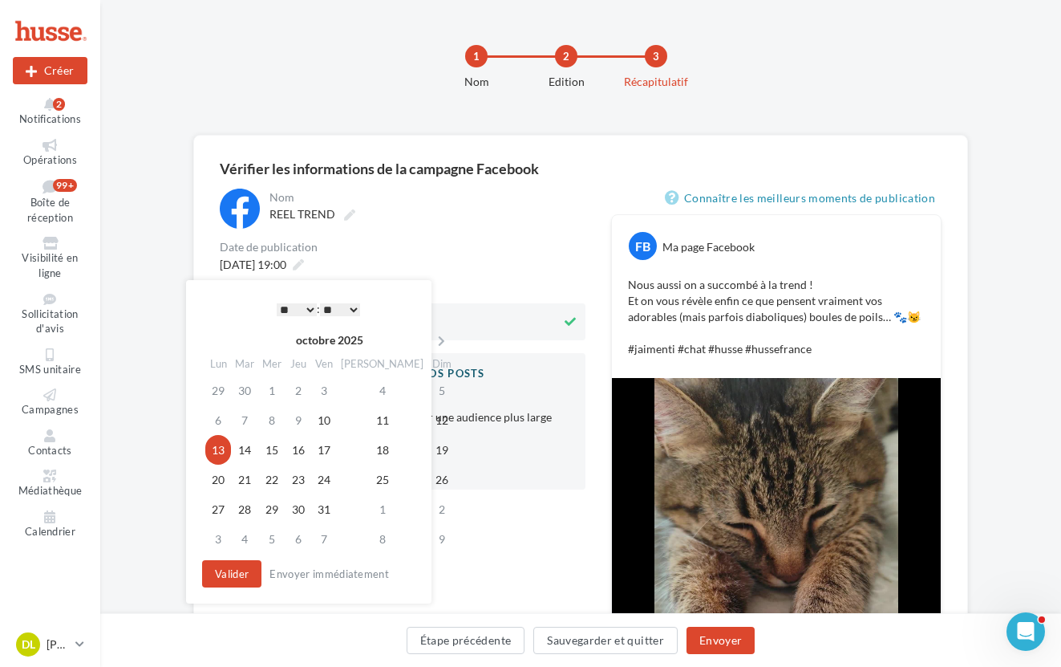
click at [306, 310] on select "* * * * * * * * * * ** ** ** ** ** ** ** ** ** ** ** ** ** **" at bounding box center [297, 309] width 40 height 13
click at [240, 574] on button "Valider" at bounding box center [231, 573] width 59 height 27
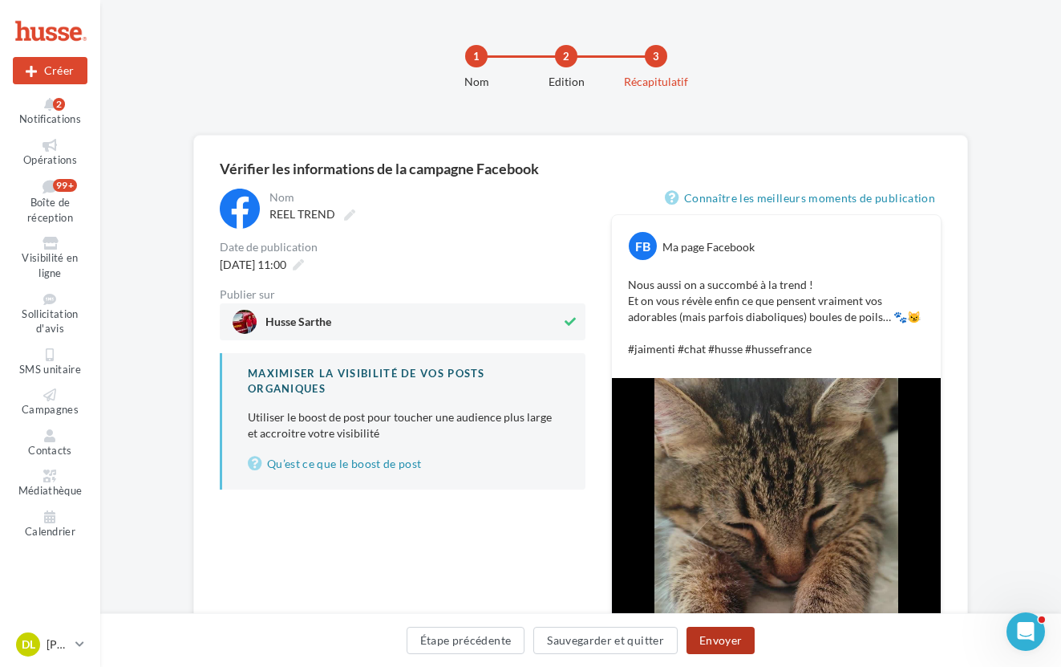
click at [731, 634] on button "Envoyer" at bounding box center [721, 639] width 68 height 27
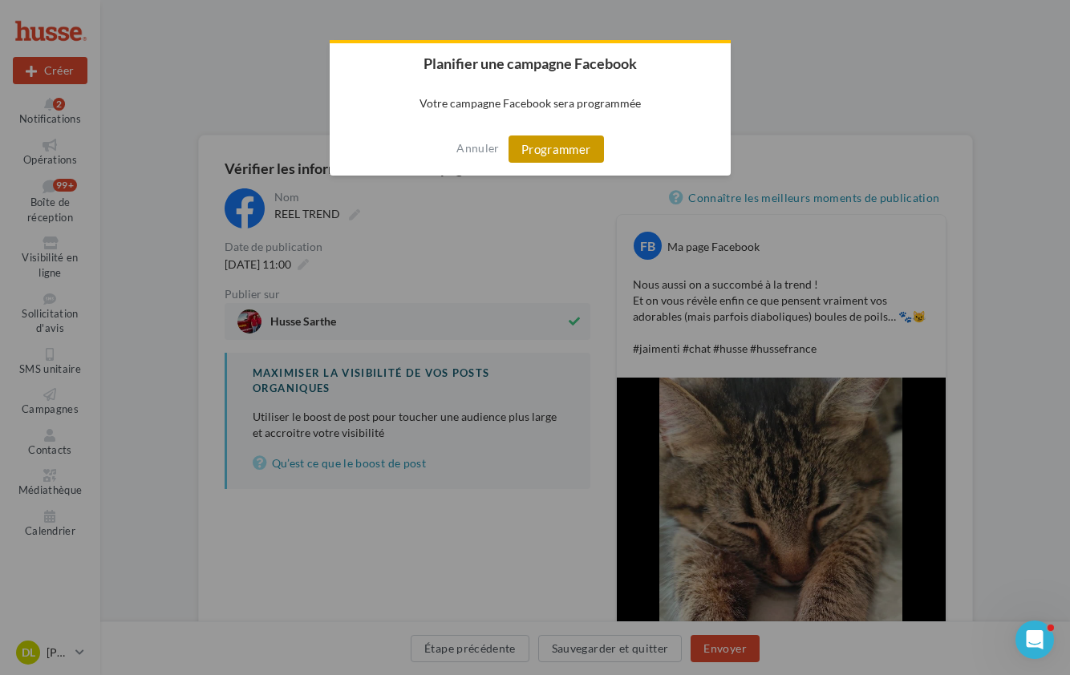
click at [565, 142] on button "Programmer" at bounding box center [556, 149] width 95 height 27
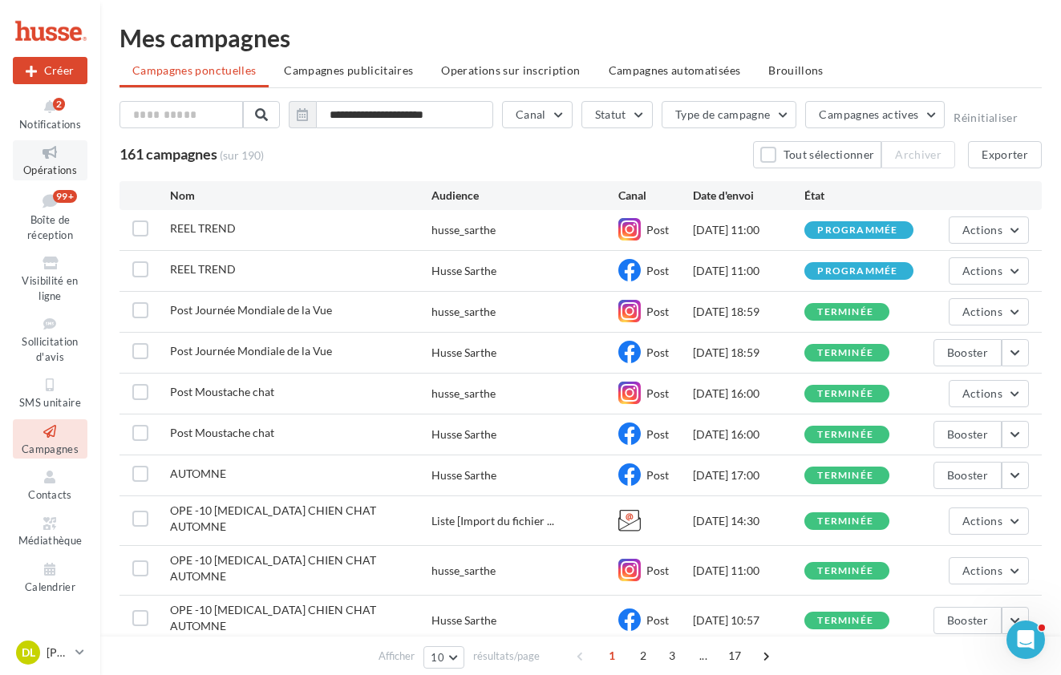
click at [43, 164] on span "Opérations" at bounding box center [50, 170] width 54 height 13
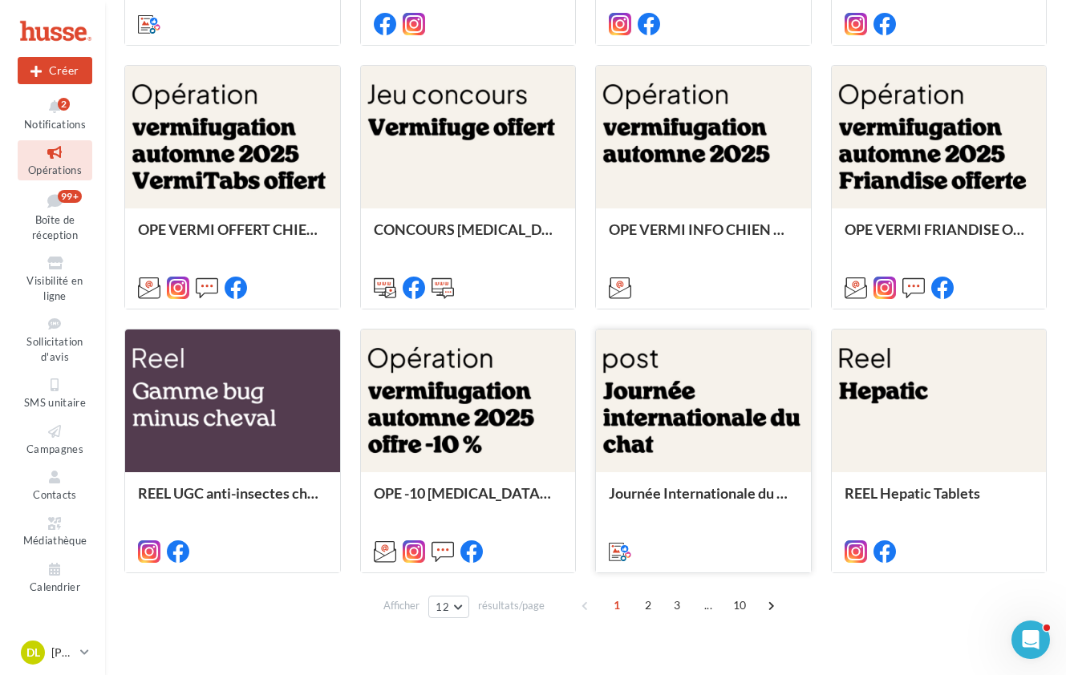
scroll to position [683, 0]
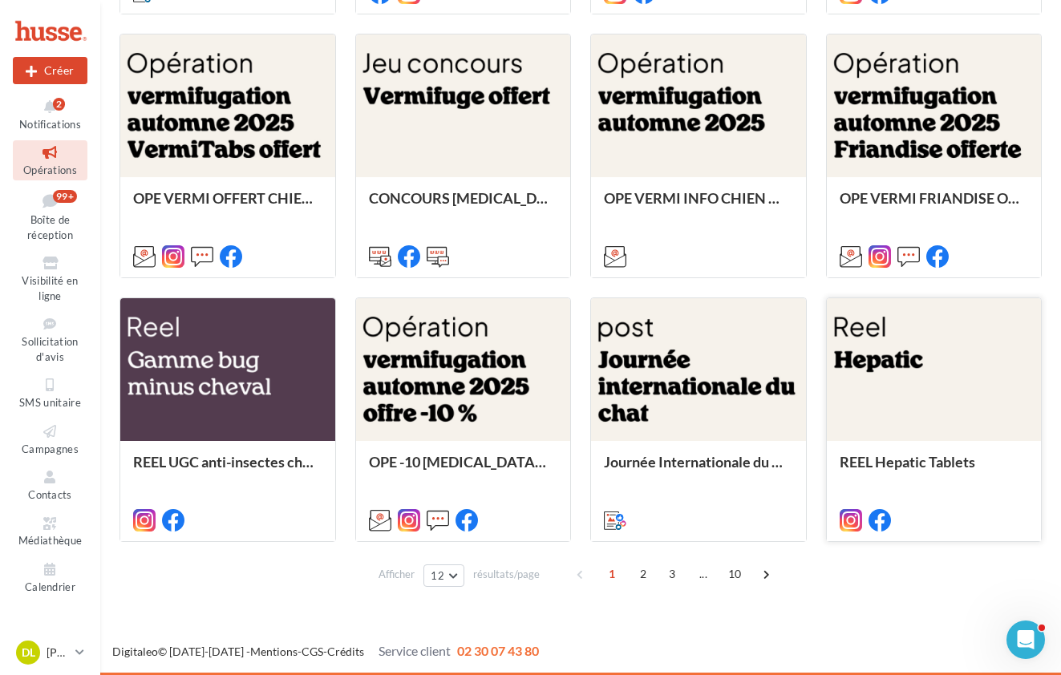
click at [970, 375] on div at bounding box center [934, 370] width 215 height 144
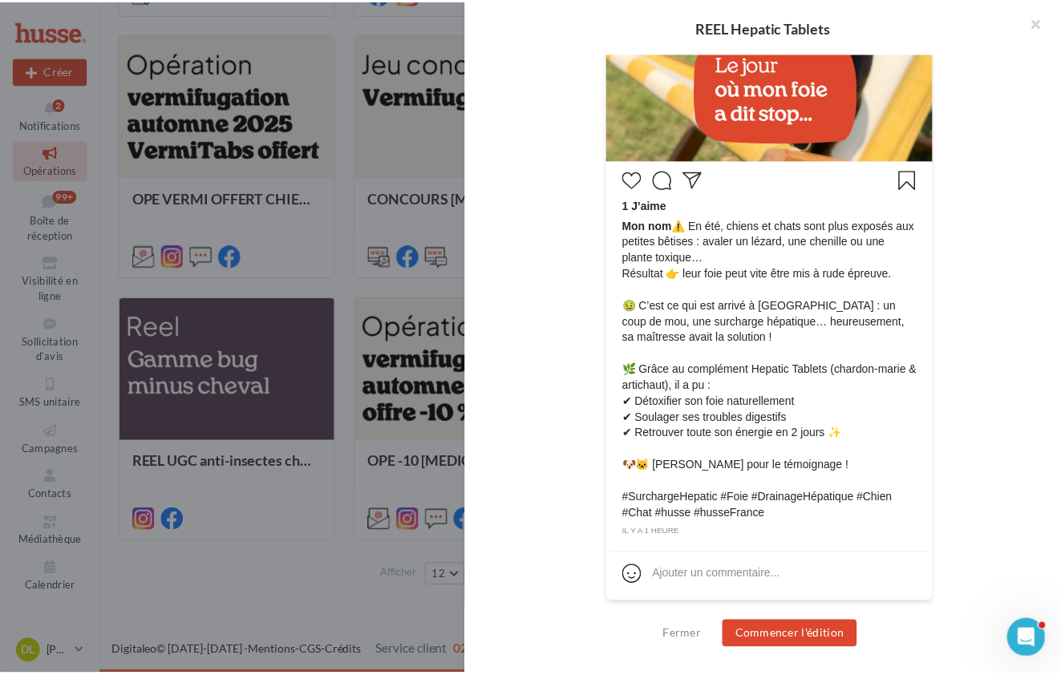
scroll to position [0, 0]
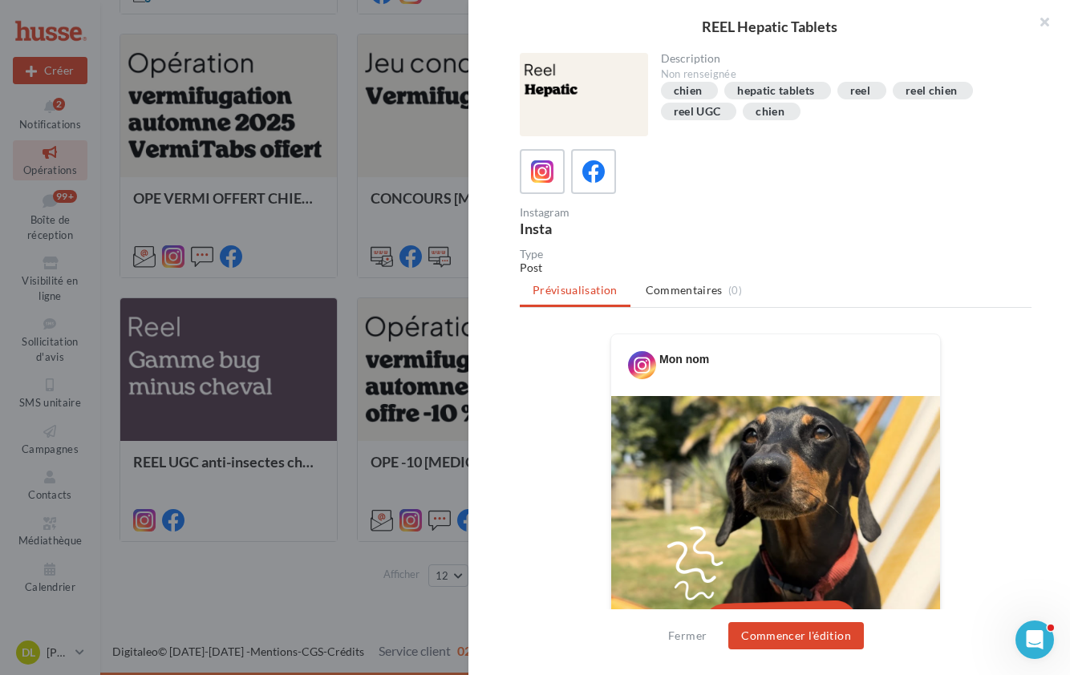
click at [120, 606] on div "REEL Hepatic Tablets Description Non renseignée chien hepatic tablets reel reel…" at bounding box center [585, 606] width 931 height 0
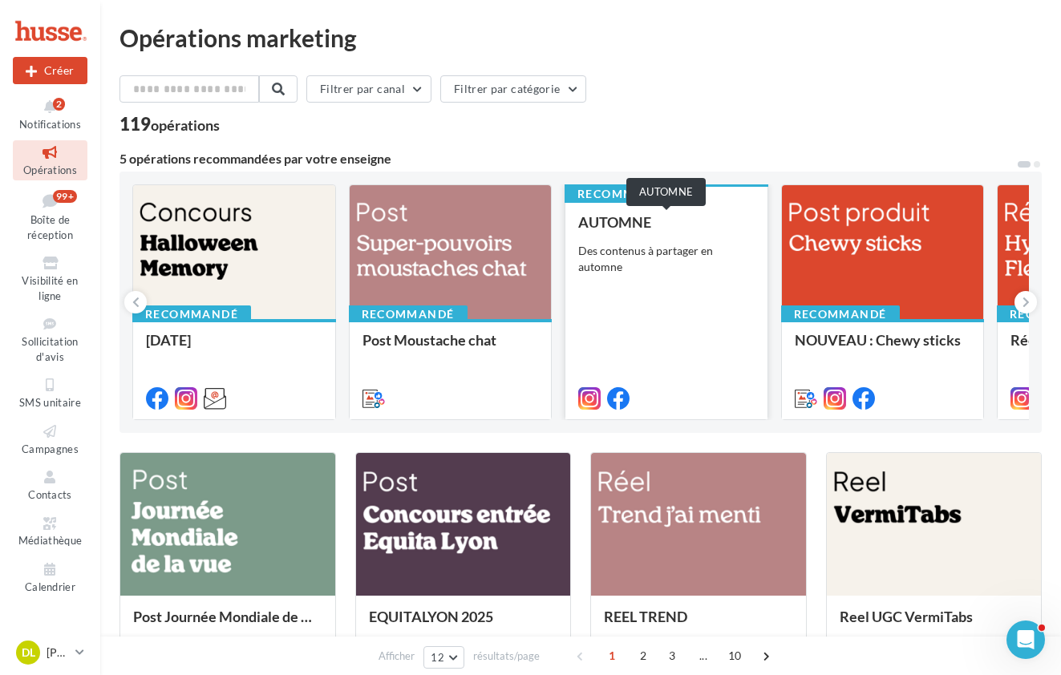
click at [714, 215] on div "AUTOMNE" at bounding box center [666, 222] width 176 height 16
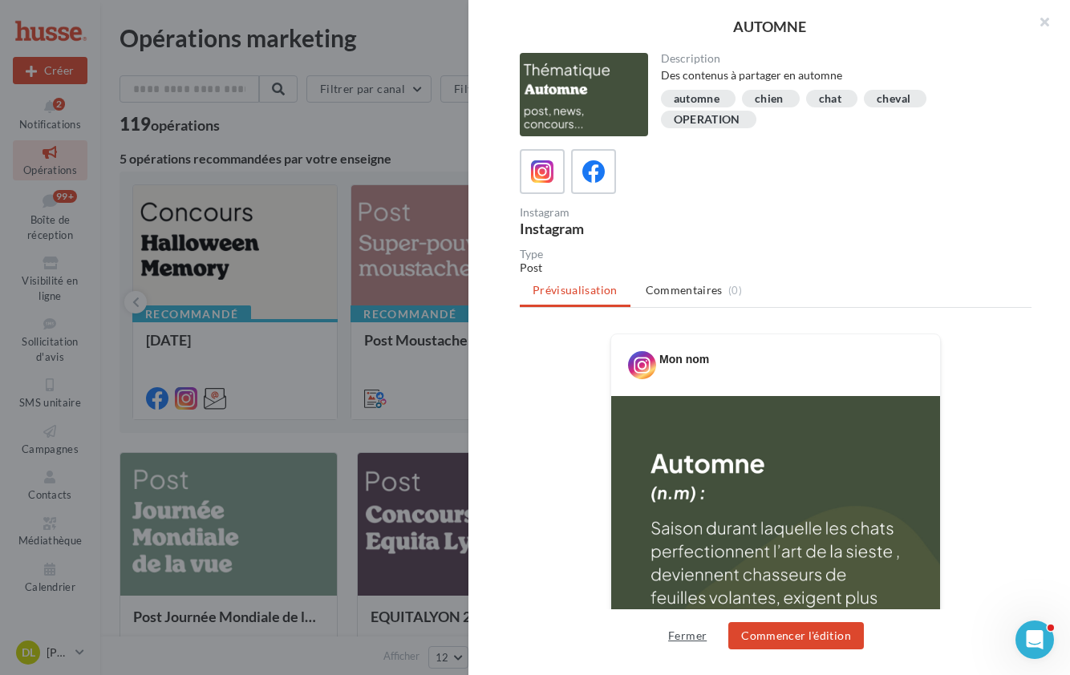
click at [699, 637] on button "Fermer" at bounding box center [687, 635] width 51 height 19
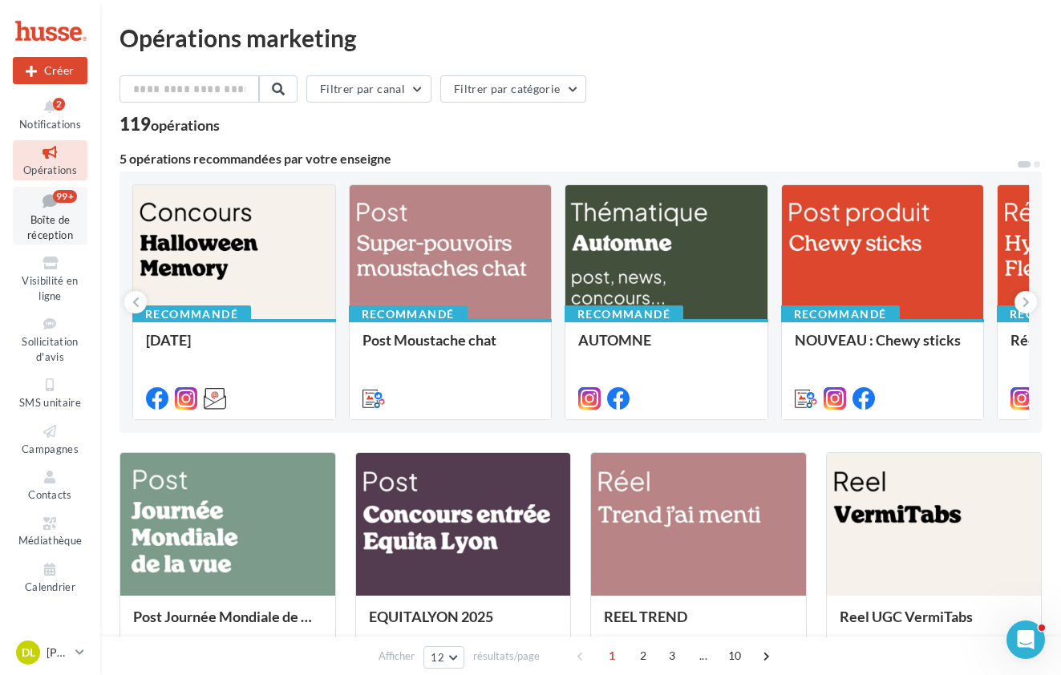
click at [51, 212] on link "Boîte de réception 99+" at bounding box center [50, 216] width 75 height 59
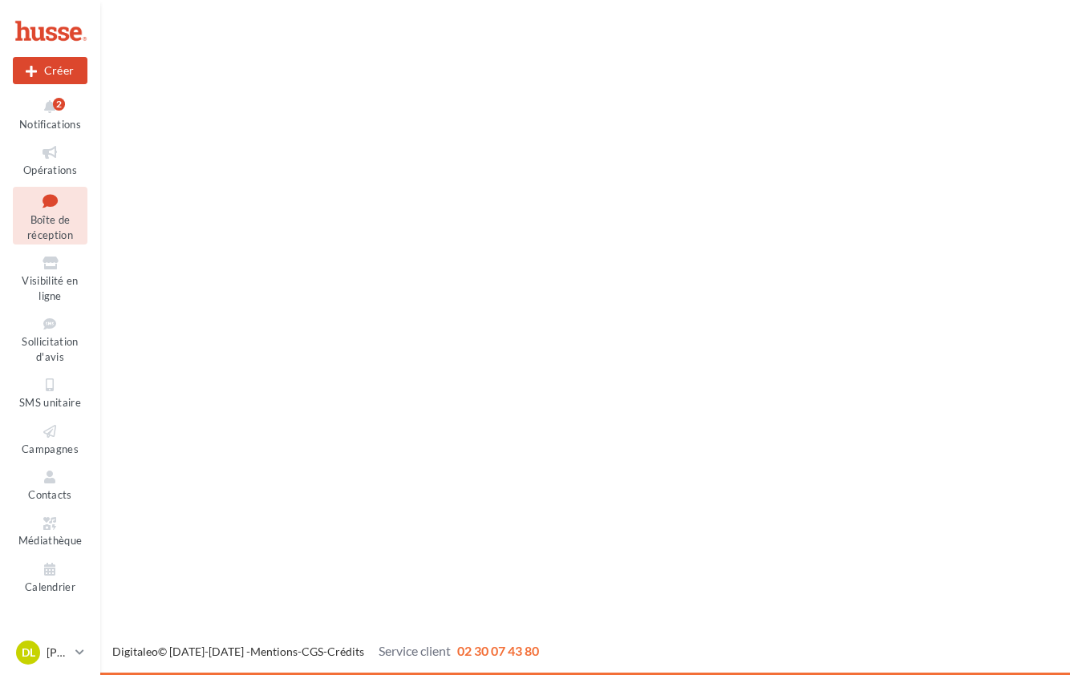
click at [41, 150] on icon at bounding box center [50, 153] width 65 height 18
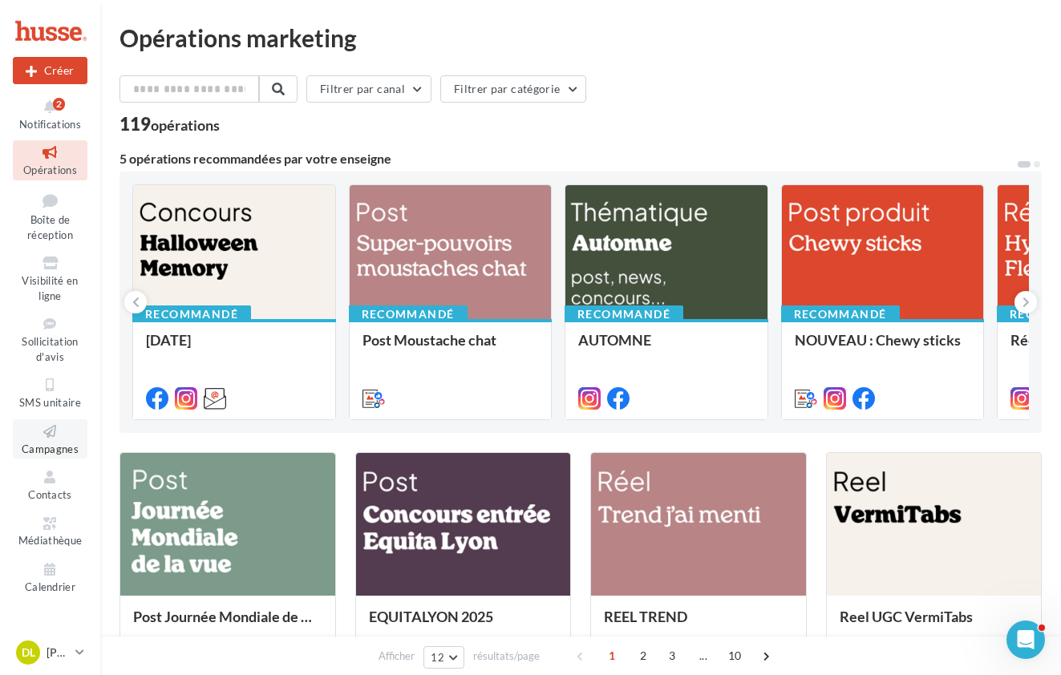
click at [53, 443] on span "Campagnes" at bounding box center [50, 449] width 57 height 13
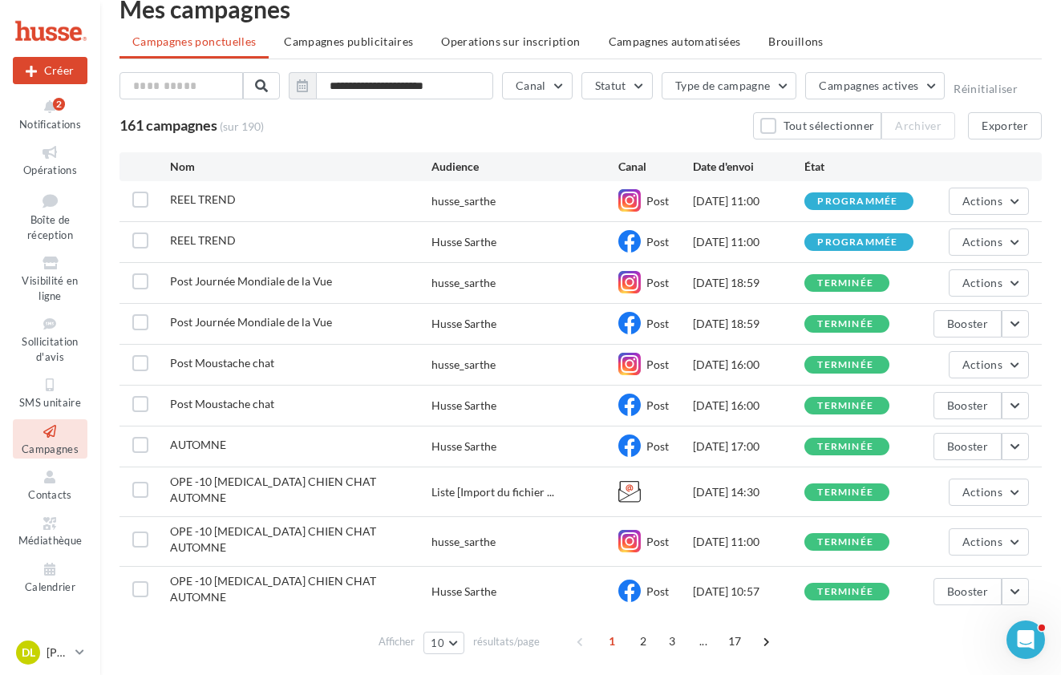
scroll to position [57, 0]
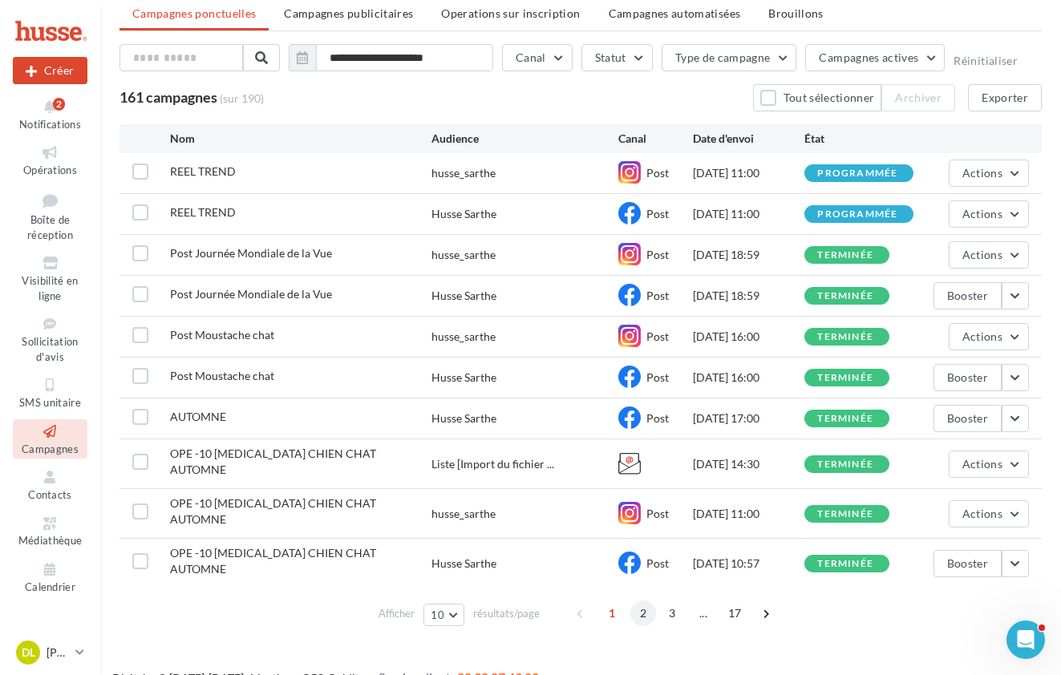
click at [646, 601] on span "2" at bounding box center [643, 614] width 26 height 26
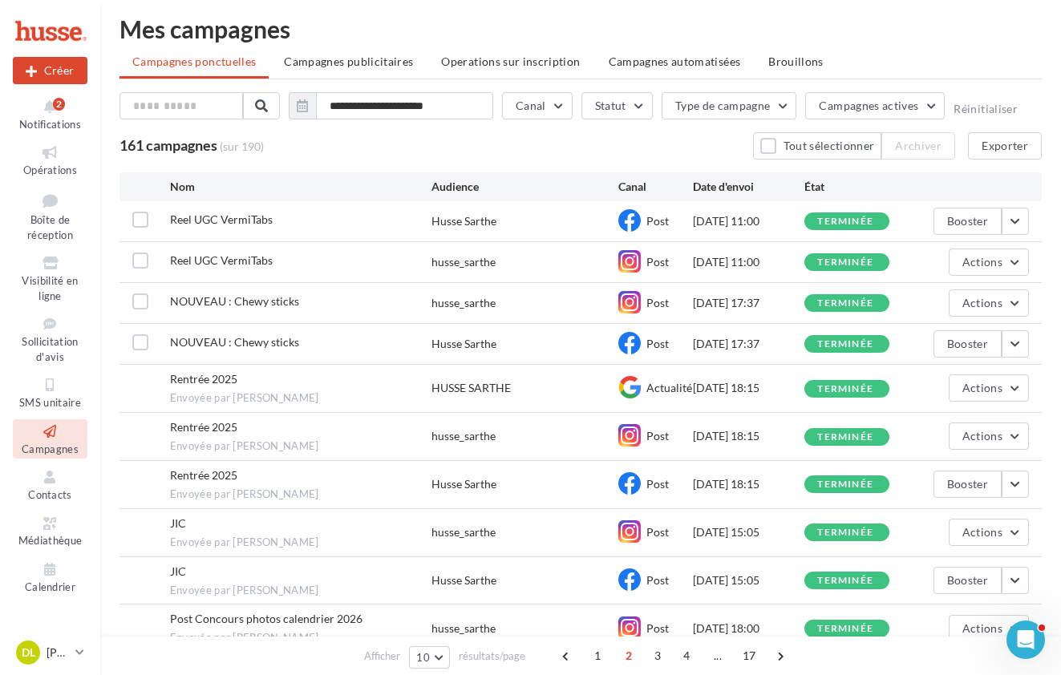
scroll to position [5, 0]
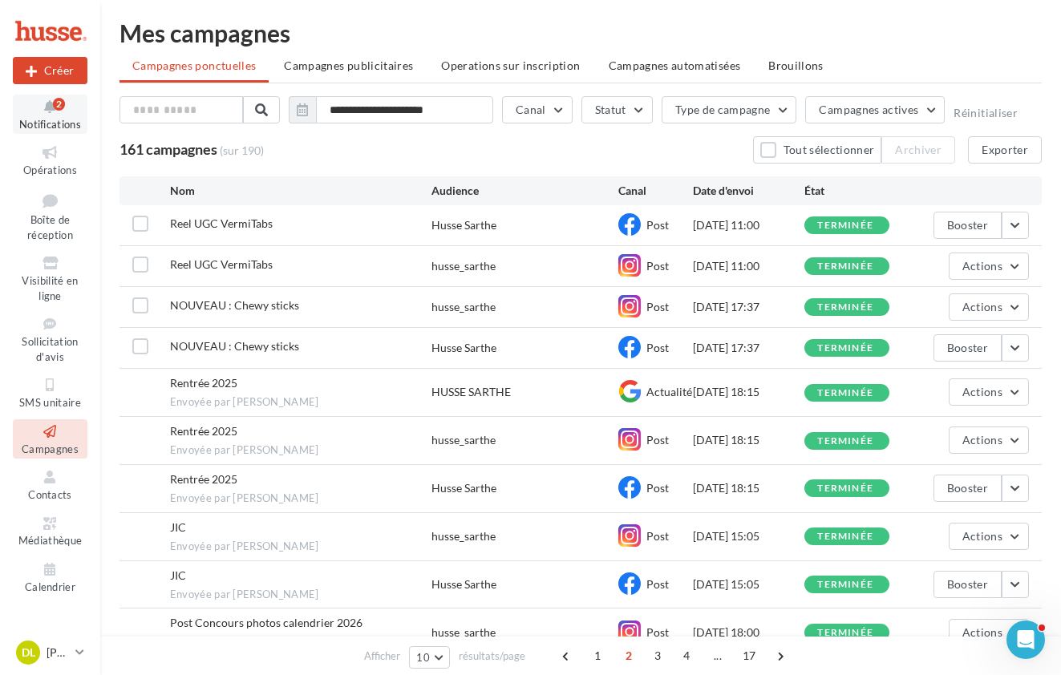
click at [51, 105] on icon at bounding box center [50, 107] width 65 height 18
